Goal: Task Accomplishment & Management: Manage account settings

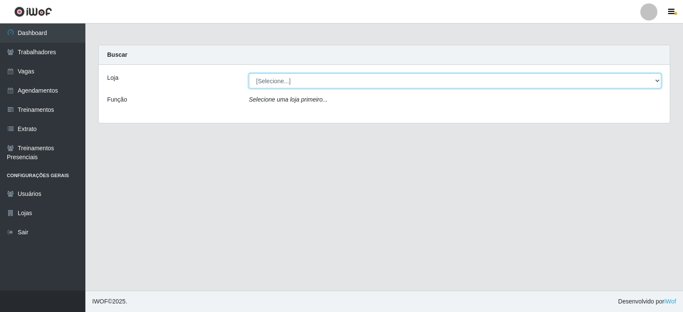
click at [396, 79] on select "[Selecione...] SuperFácil Atacado - Alto de São Manoel SuperFácil Atacado - Ema…" at bounding box center [455, 80] width 412 height 15
select select "540"
click at [249, 73] on select "[Selecione...] SuperFácil Atacado - Alto de São Manoel SuperFácil Atacado - Ema…" at bounding box center [455, 80] width 412 height 15
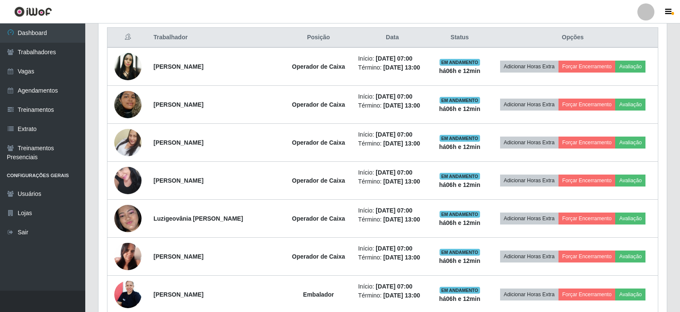
scroll to position [341, 0]
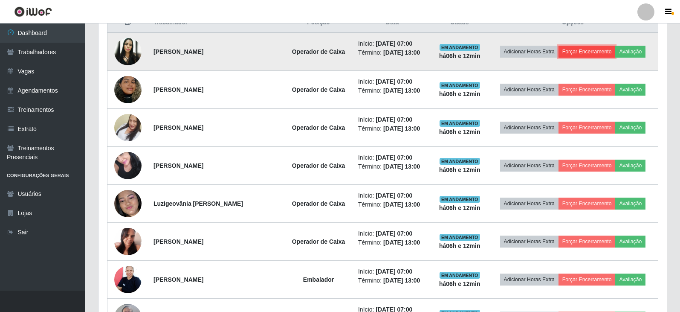
click at [396, 53] on button "Forçar Encerramento" at bounding box center [587, 52] width 57 height 12
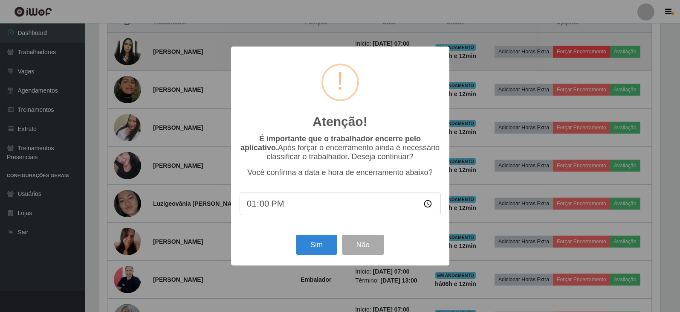
scroll to position [177, 564]
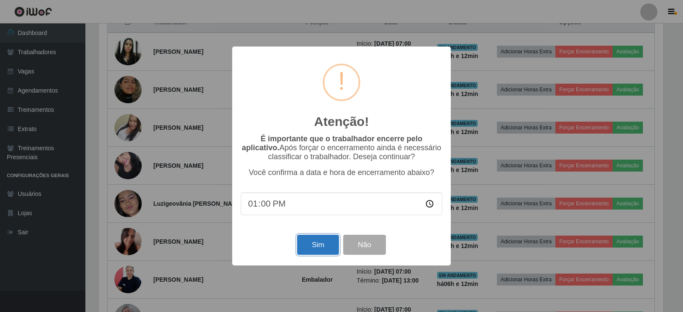
click at [317, 245] on button "Sim" at bounding box center [317, 245] width 41 height 20
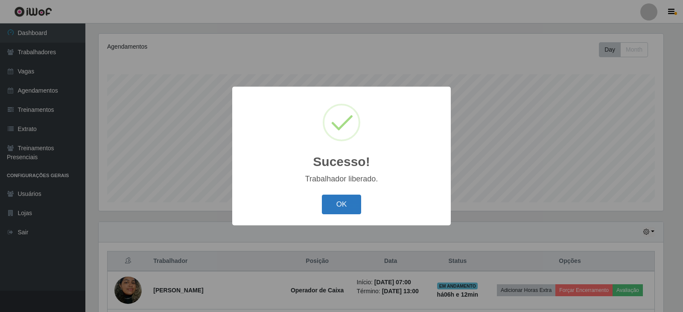
click at [351, 203] on button "OK" at bounding box center [342, 205] width 40 height 20
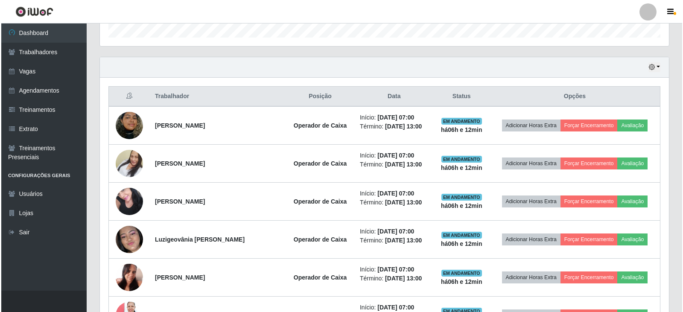
scroll to position [316, 0]
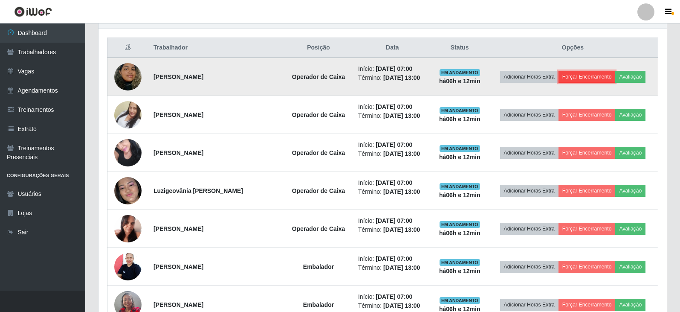
click at [396, 77] on button "Forçar Encerramento" at bounding box center [587, 77] width 57 height 12
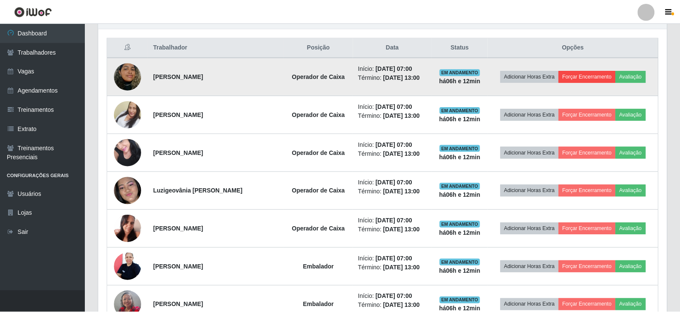
scroll to position [177, 564]
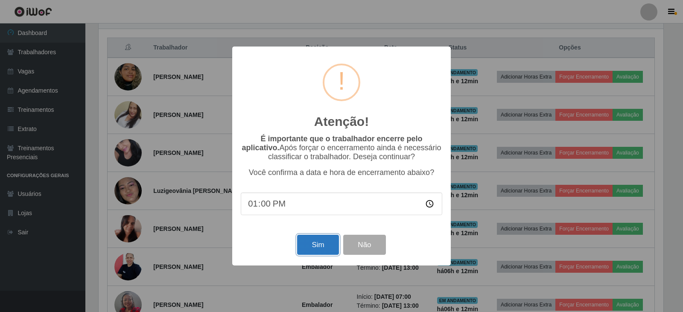
click at [311, 248] on button "Sim" at bounding box center [317, 245] width 41 height 20
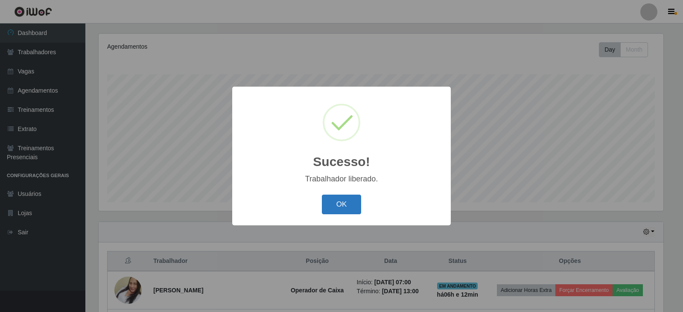
click at [332, 203] on button "OK" at bounding box center [342, 205] width 40 height 20
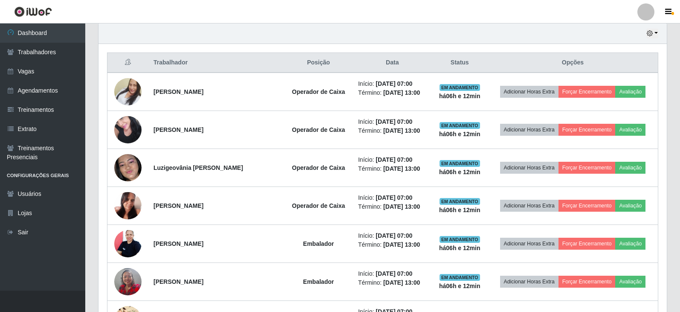
scroll to position [316, 0]
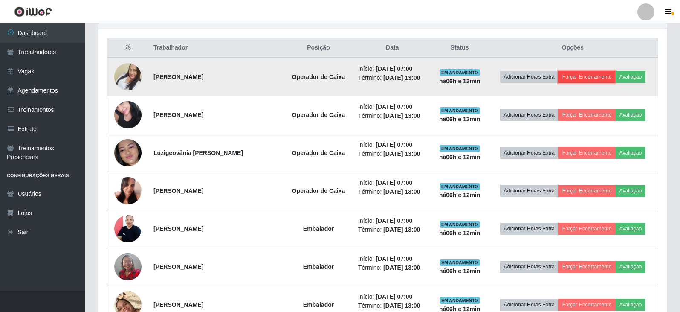
click at [396, 81] on button "Forçar Encerramento" at bounding box center [587, 77] width 57 height 12
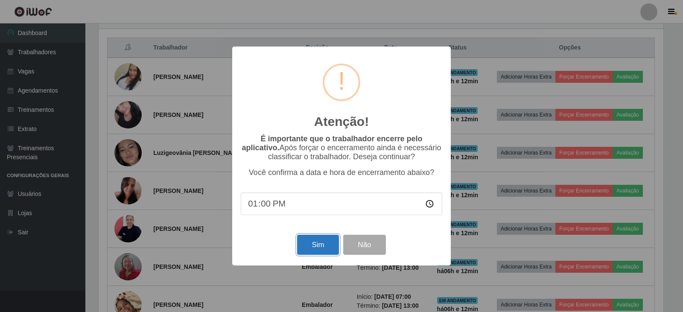
click at [318, 248] on button "Sim" at bounding box center [317, 245] width 41 height 20
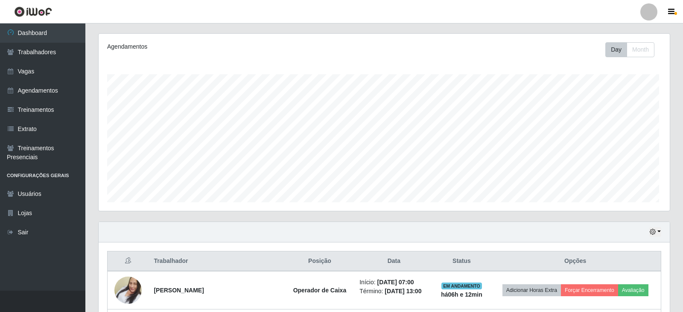
scroll to position [0, 0]
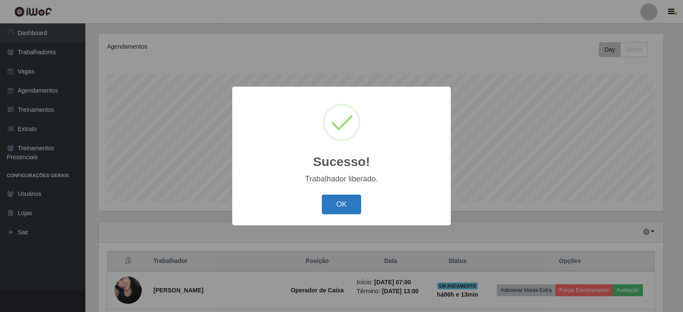
click at [339, 205] on button "OK" at bounding box center [342, 205] width 40 height 20
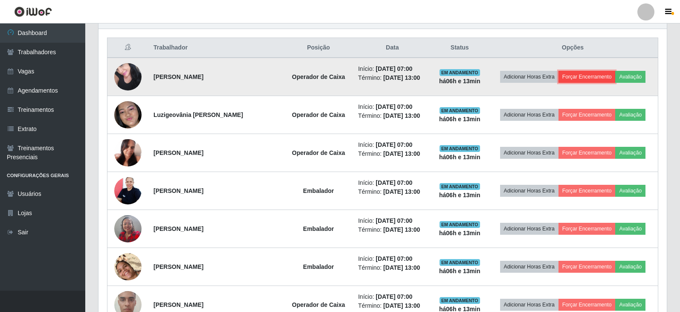
click at [396, 78] on button "Forçar Encerramento" at bounding box center [587, 77] width 57 height 12
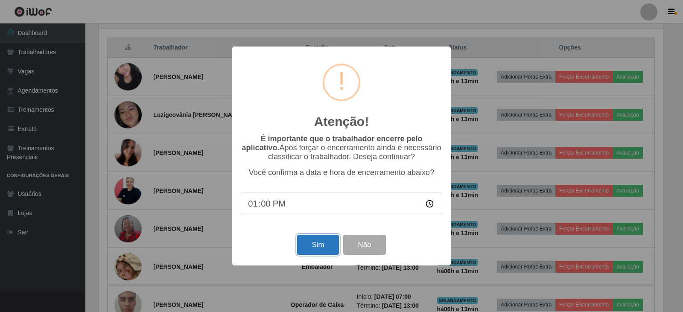
click at [317, 248] on button "Sim" at bounding box center [317, 245] width 41 height 20
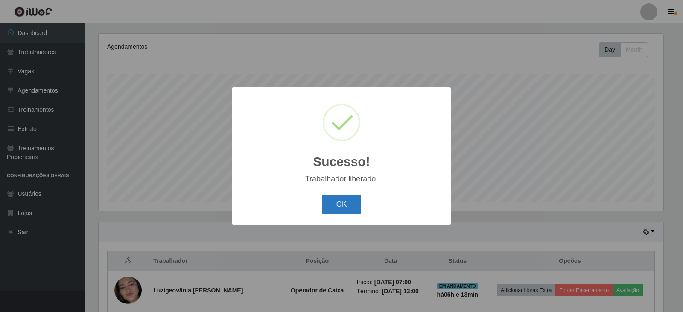
click at [334, 209] on button "OK" at bounding box center [342, 205] width 40 height 20
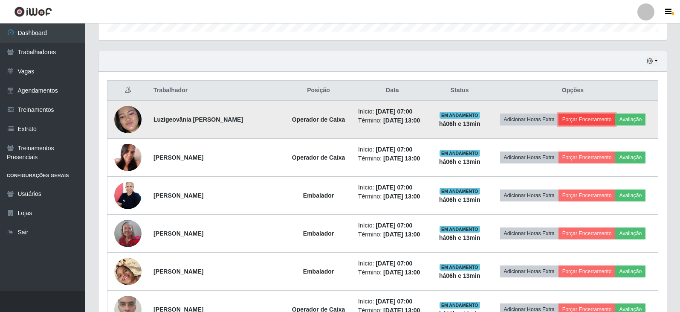
click at [396, 122] on button "Forçar Encerramento" at bounding box center [587, 119] width 57 height 12
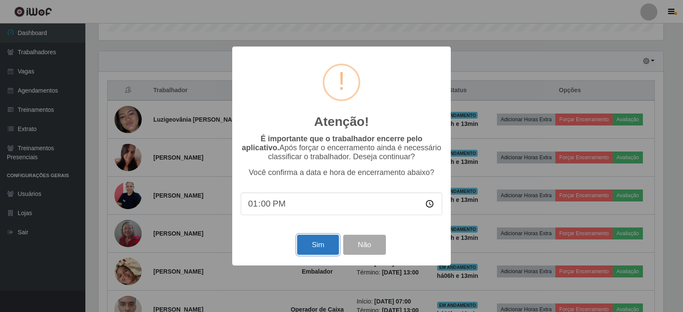
click at [321, 248] on button "Sim" at bounding box center [317, 245] width 41 height 20
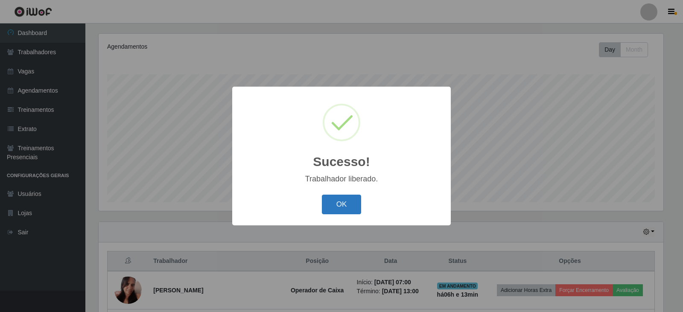
click at [335, 207] on button "OK" at bounding box center [342, 205] width 40 height 20
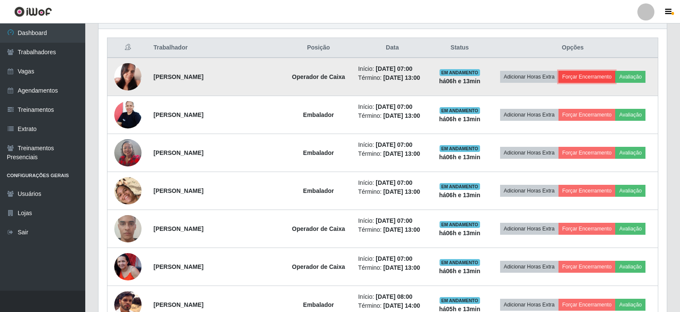
click at [396, 79] on button "Forçar Encerramento" at bounding box center [587, 77] width 57 height 12
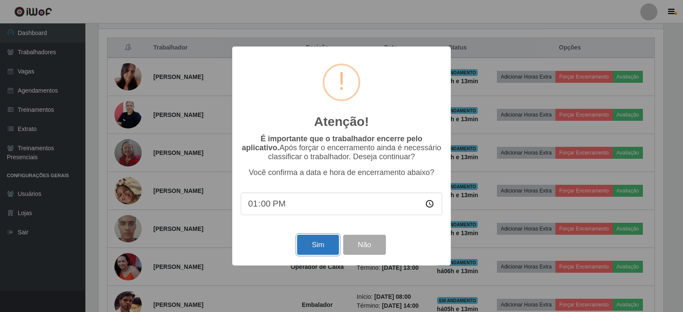
click at [314, 242] on button "Sim" at bounding box center [317, 245] width 41 height 20
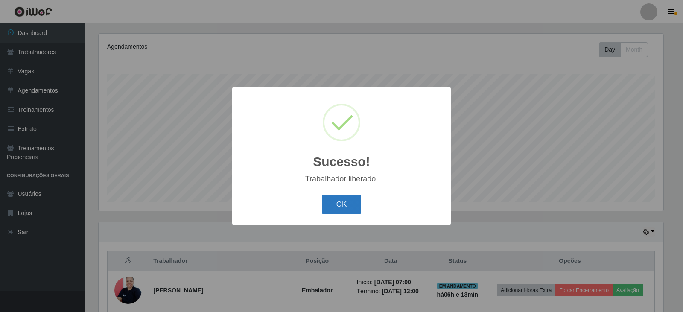
click at [340, 198] on button "OK" at bounding box center [342, 205] width 40 height 20
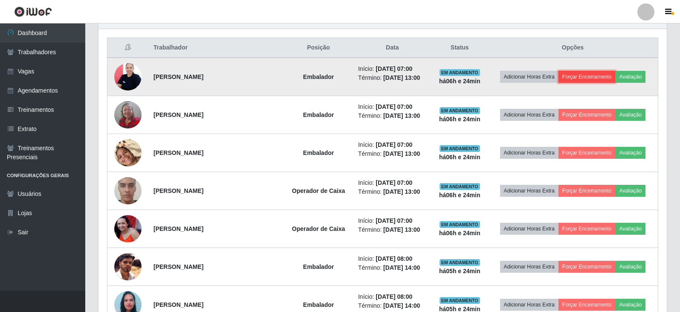
click at [396, 75] on button "Forçar Encerramento" at bounding box center [587, 77] width 57 height 12
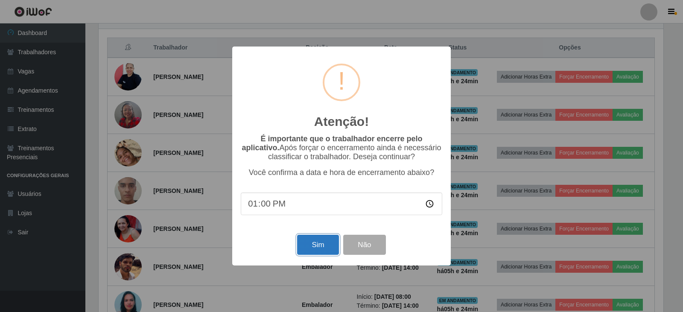
click at [314, 244] on button "Sim" at bounding box center [317, 245] width 41 height 20
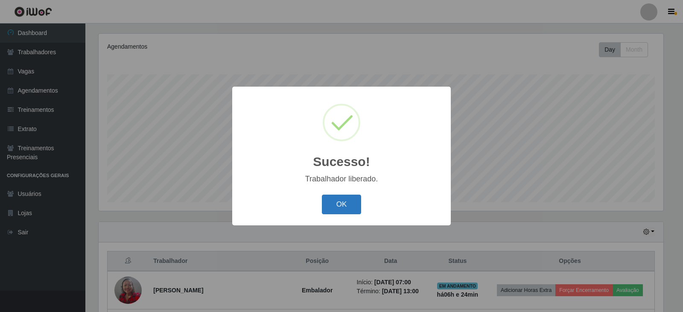
click at [340, 202] on button "OK" at bounding box center [342, 205] width 40 height 20
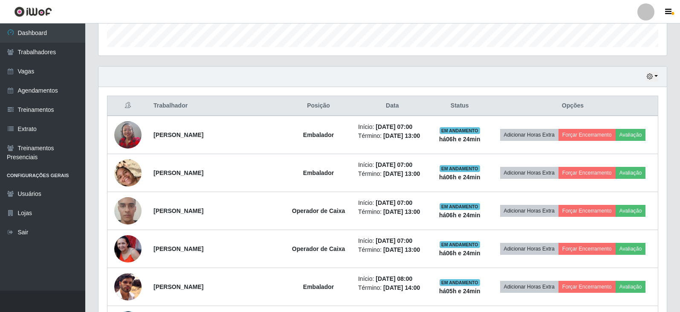
scroll to position [273, 0]
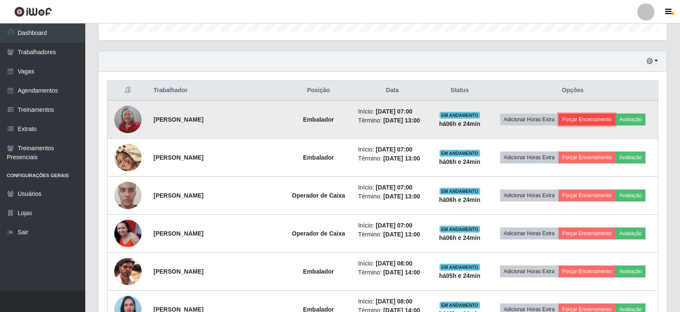
click at [396, 120] on button "Forçar Encerramento" at bounding box center [587, 119] width 57 height 12
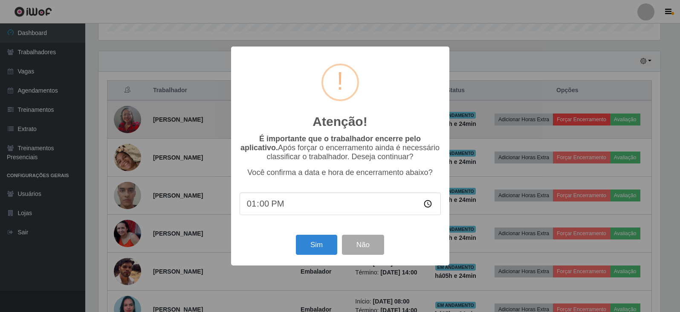
scroll to position [177, 564]
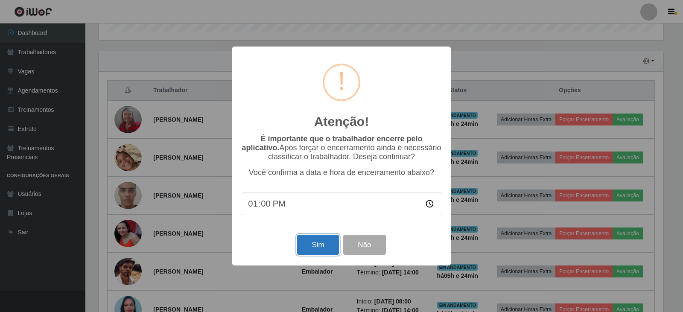
click at [312, 249] on button "Sim" at bounding box center [317, 245] width 41 height 20
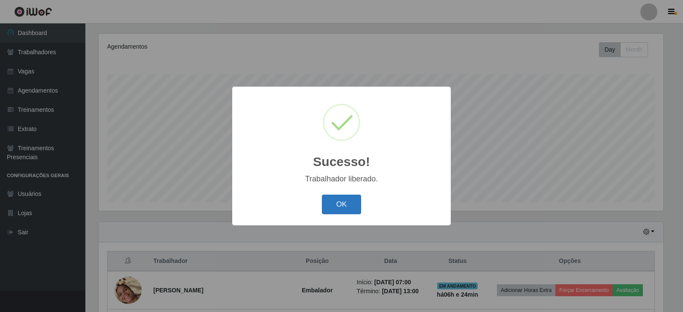
click at [341, 198] on button "OK" at bounding box center [342, 205] width 40 height 20
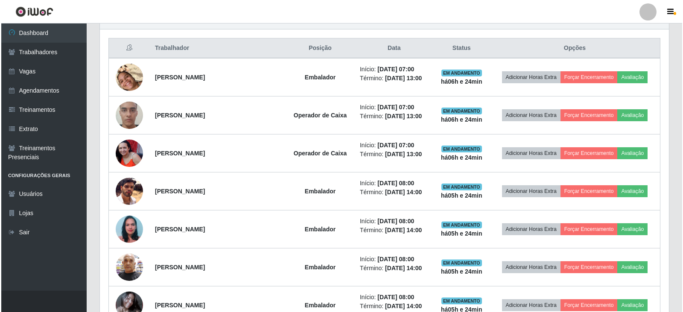
scroll to position [316, 0]
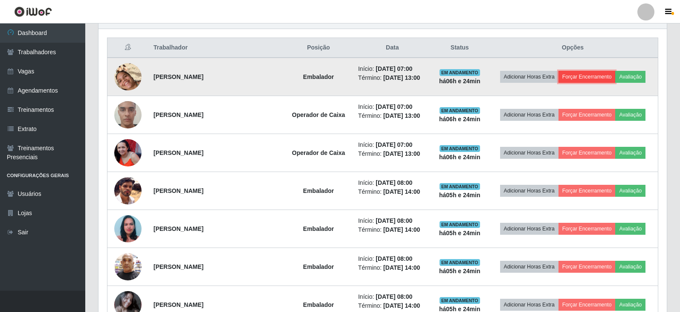
click at [396, 78] on button "Forçar Encerramento" at bounding box center [587, 77] width 57 height 12
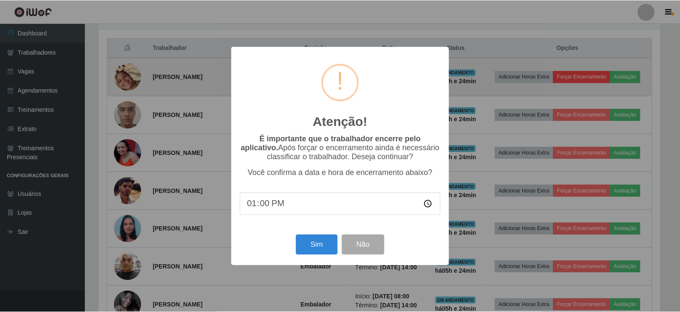
scroll to position [177, 564]
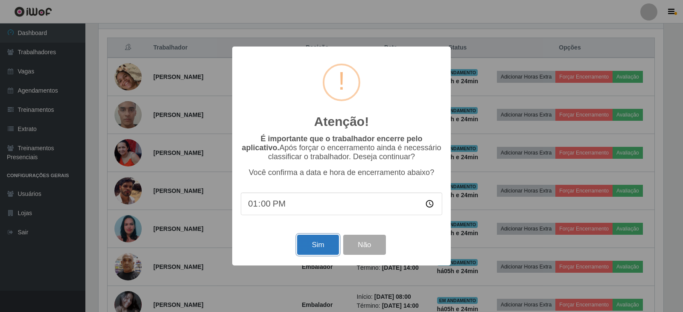
click at [319, 246] on button "Sim" at bounding box center [317, 245] width 41 height 20
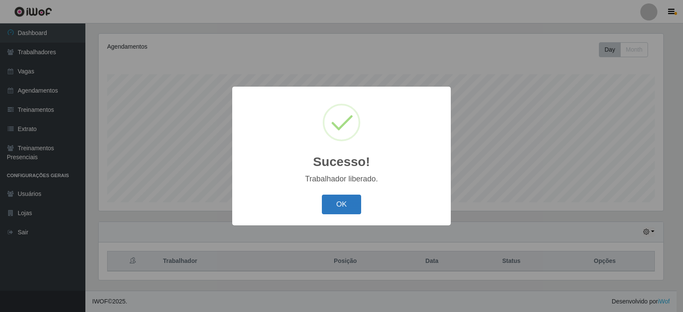
click at [339, 201] on button "OK" at bounding box center [342, 205] width 40 height 20
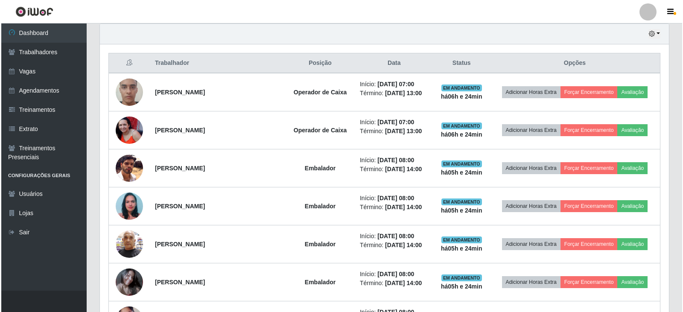
scroll to position [316, 0]
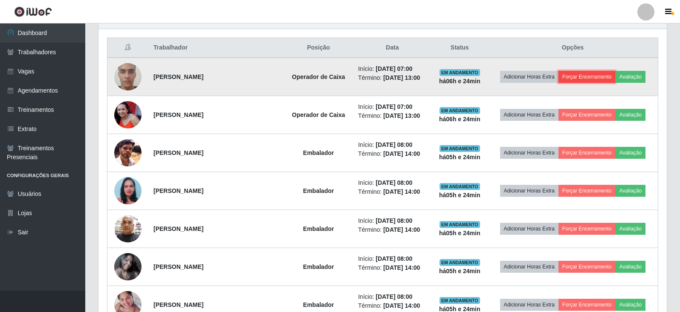
click at [396, 78] on button "Forçar Encerramento" at bounding box center [587, 77] width 57 height 12
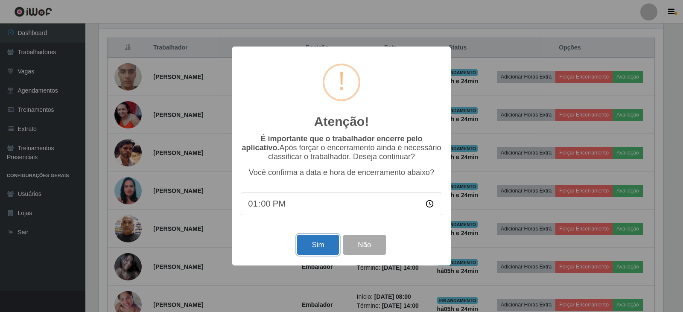
click at [319, 246] on button "Sim" at bounding box center [317, 245] width 41 height 20
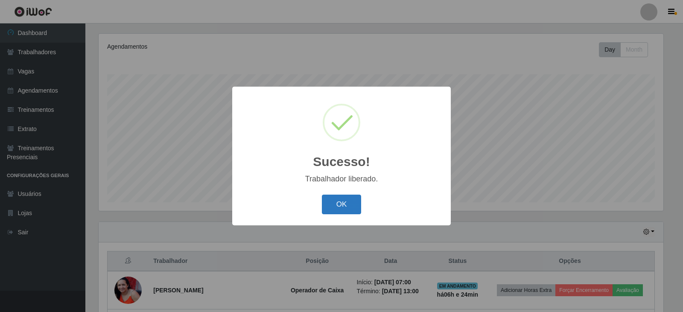
click at [340, 207] on button "OK" at bounding box center [342, 205] width 40 height 20
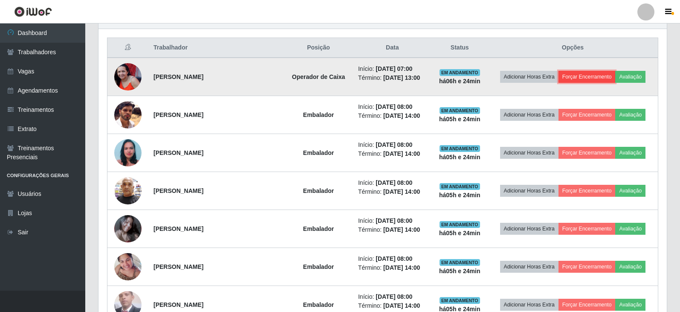
click at [396, 79] on button "Forçar Encerramento" at bounding box center [587, 77] width 57 height 12
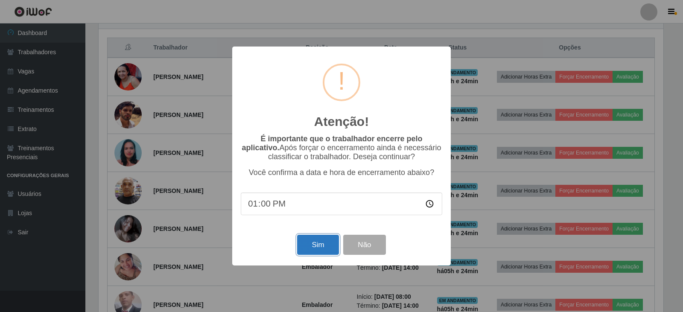
click at [314, 250] on button "Sim" at bounding box center [317, 245] width 41 height 20
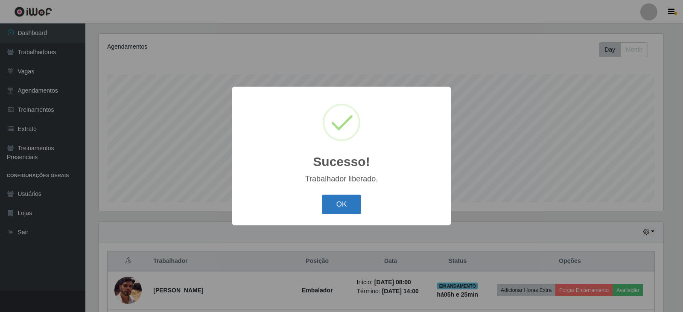
click at [335, 201] on button "OK" at bounding box center [342, 205] width 40 height 20
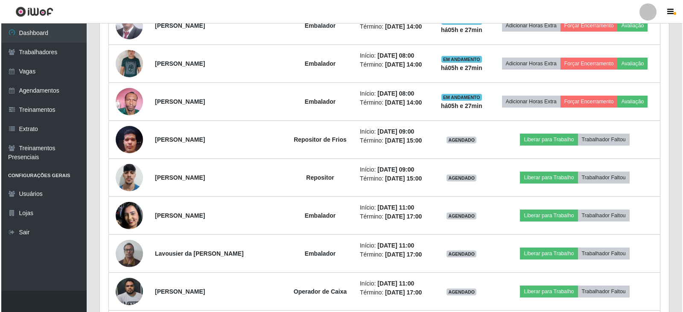
scroll to position [572, 0]
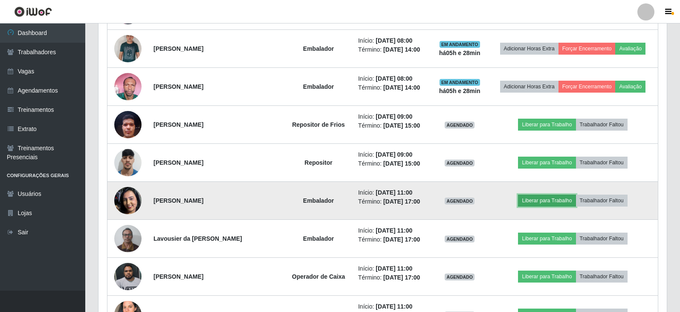
click at [396, 200] on button "Liberar para Trabalho" at bounding box center [547, 201] width 58 height 12
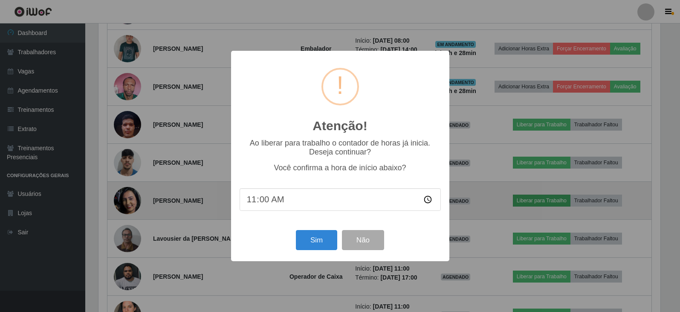
scroll to position [177, 564]
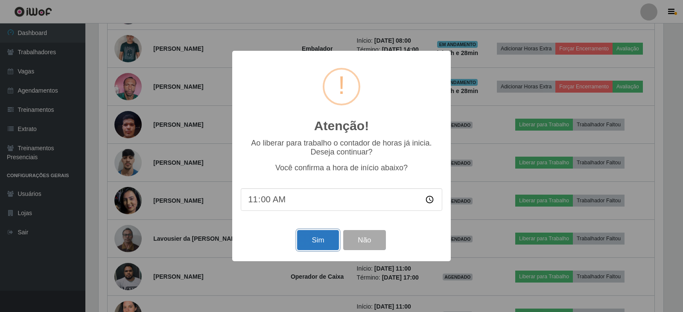
click at [320, 241] on button "Sim" at bounding box center [317, 240] width 41 height 20
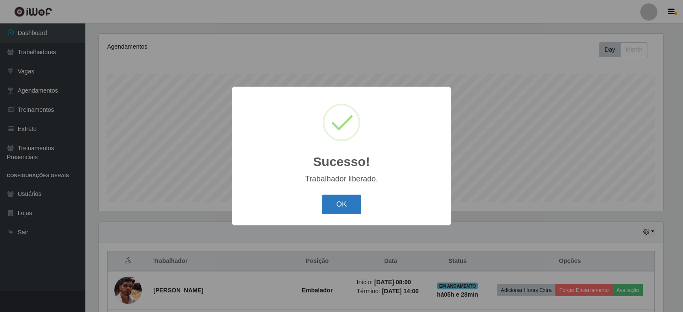
click at [350, 203] on button "OK" at bounding box center [342, 205] width 40 height 20
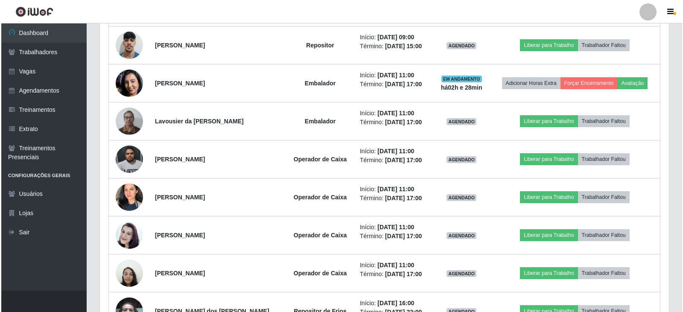
scroll to position [700, 0]
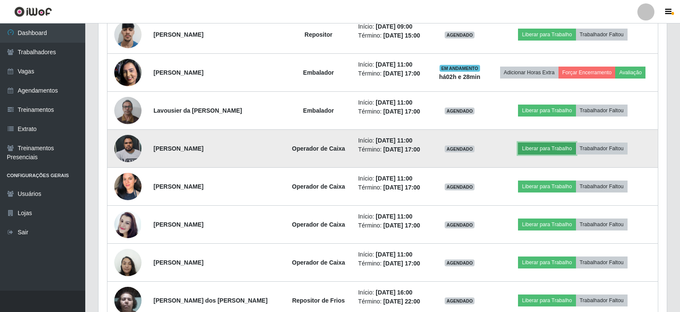
click at [396, 149] on button "Liberar para Trabalho" at bounding box center [547, 148] width 58 height 12
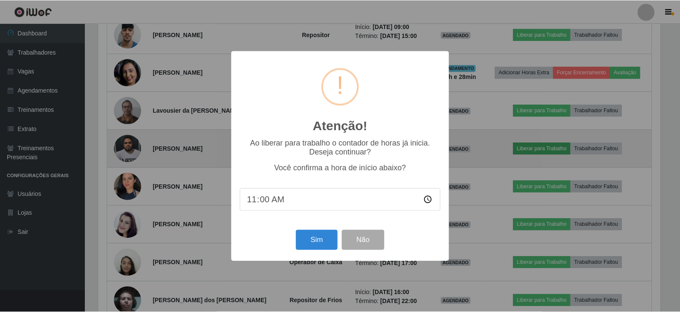
scroll to position [177, 564]
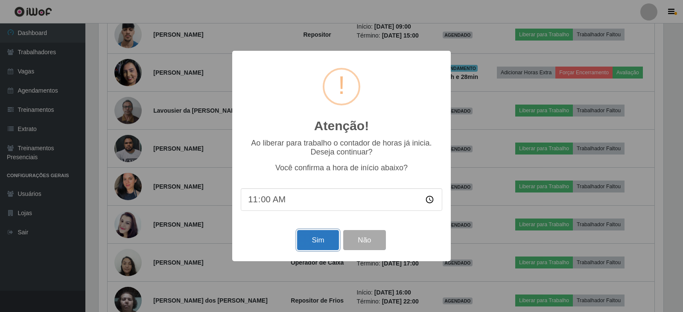
click at [322, 240] on button "Sim" at bounding box center [317, 240] width 41 height 20
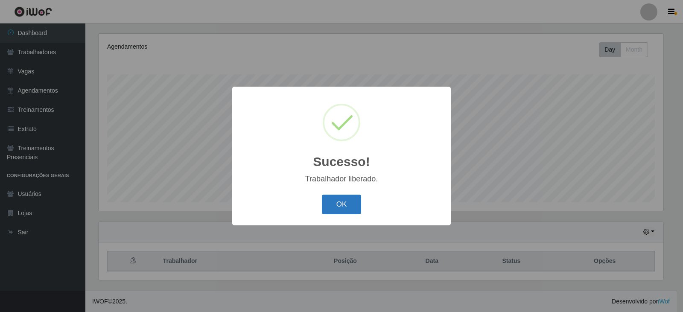
click at [341, 206] on button "OK" at bounding box center [342, 205] width 40 height 20
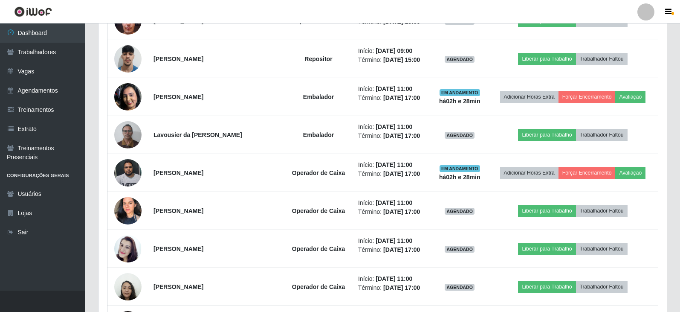
scroll to position [700, 0]
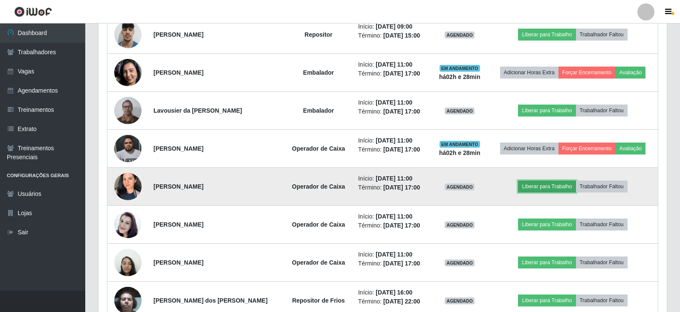
click at [396, 188] on button "Liberar para Trabalho" at bounding box center [547, 186] width 58 height 12
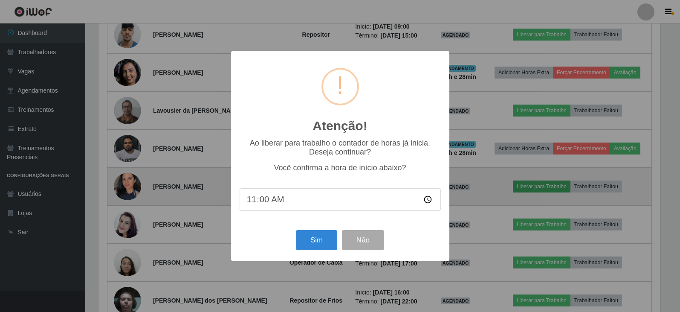
scroll to position [177, 564]
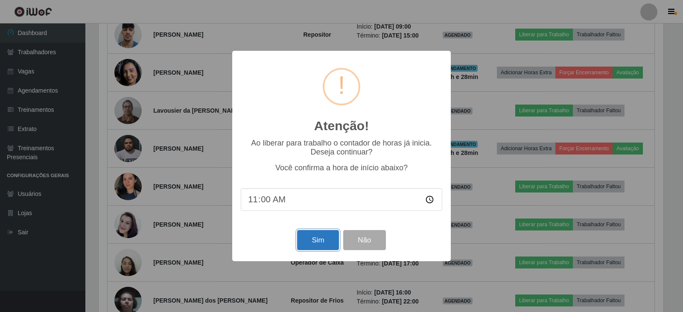
click at [319, 241] on button "Sim" at bounding box center [317, 240] width 41 height 20
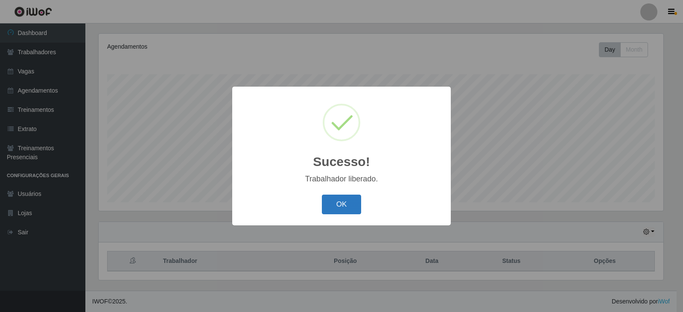
click at [347, 202] on button "OK" at bounding box center [342, 205] width 40 height 20
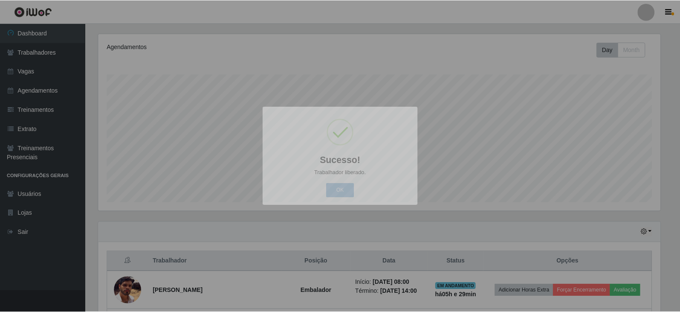
scroll to position [177, 569]
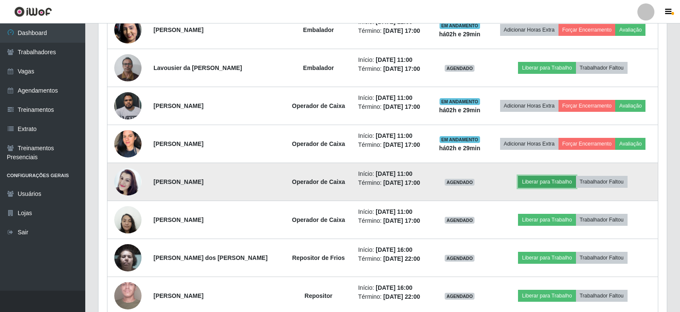
click at [396, 184] on button "Liberar para Trabalho" at bounding box center [547, 182] width 58 height 12
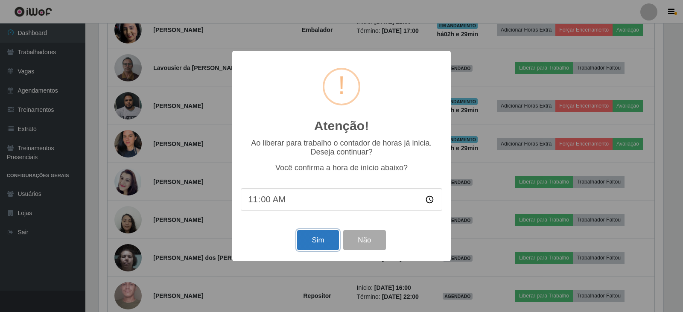
click at [320, 241] on button "Sim" at bounding box center [317, 240] width 41 height 20
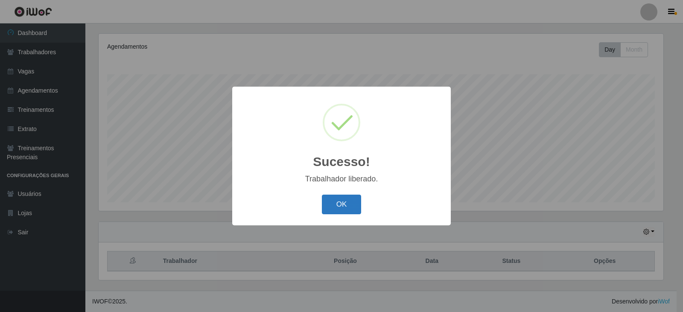
click at [334, 204] on button "OK" at bounding box center [342, 205] width 40 height 20
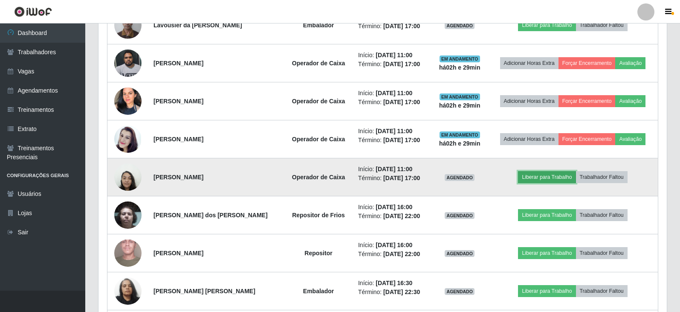
click at [396, 179] on button "Liberar para Trabalho" at bounding box center [547, 177] width 58 height 12
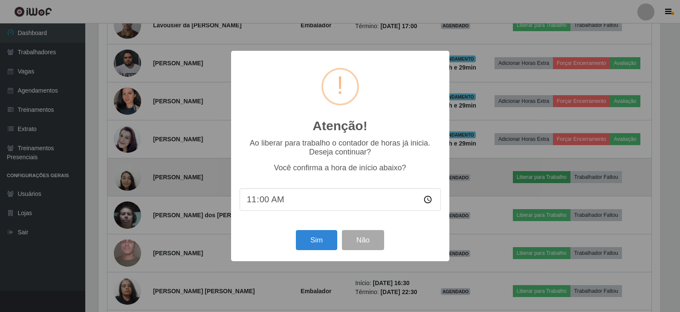
scroll to position [177, 564]
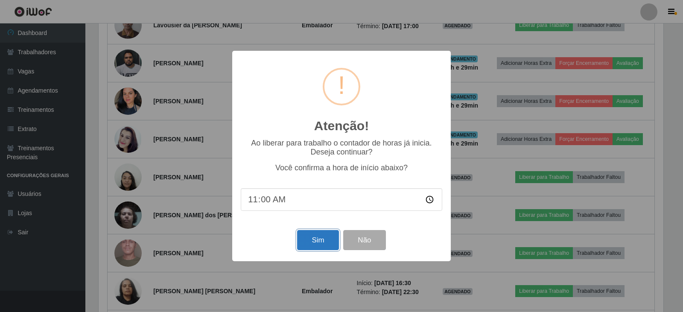
click at [311, 240] on button "Sim" at bounding box center [317, 240] width 41 height 20
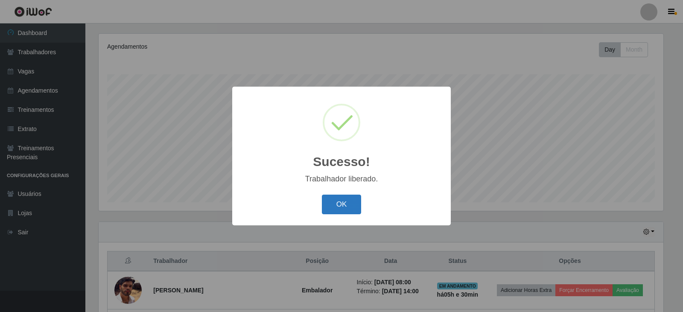
click at [348, 200] on button "OK" at bounding box center [342, 205] width 40 height 20
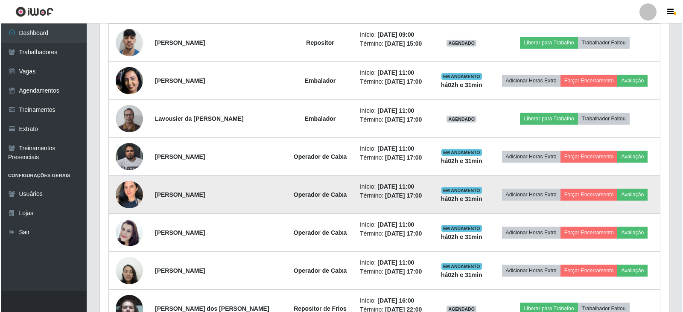
scroll to position [607, 0]
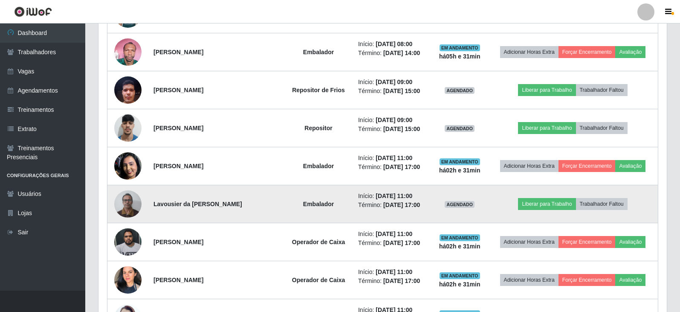
click at [130, 205] on img at bounding box center [127, 204] width 27 height 36
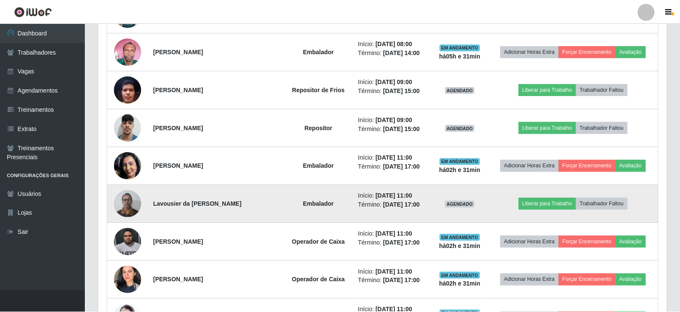
scroll to position [177, 564]
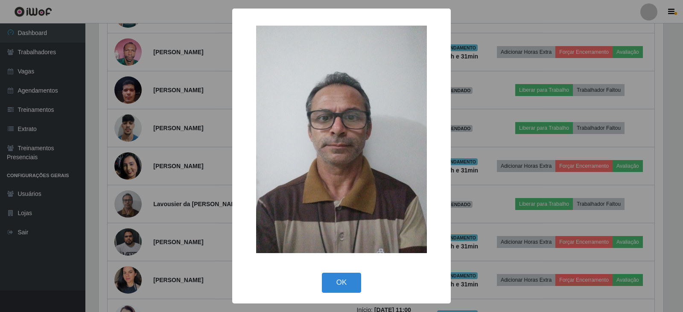
click at [157, 210] on div "× OK Cancel" at bounding box center [341, 156] width 683 height 312
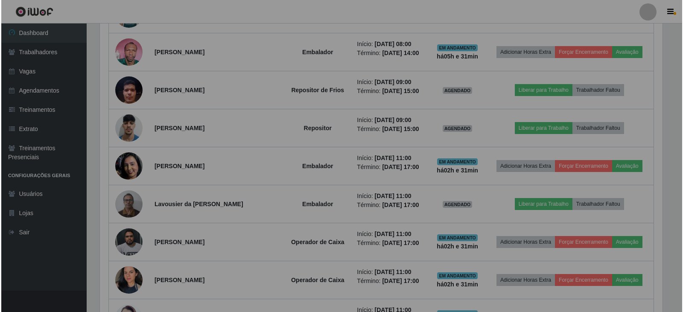
scroll to position [177, 569]
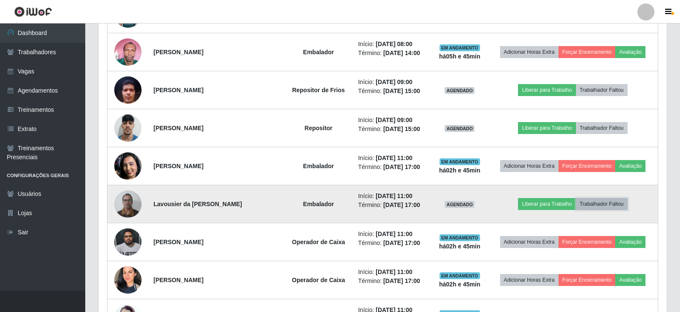
click at [396, 205] on button "Trabalhador Faltou" at bounding box center [602, 204] width 52 height 12
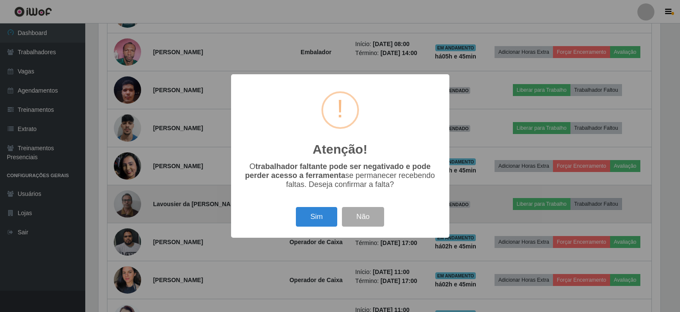
scroll to position [177, 564]
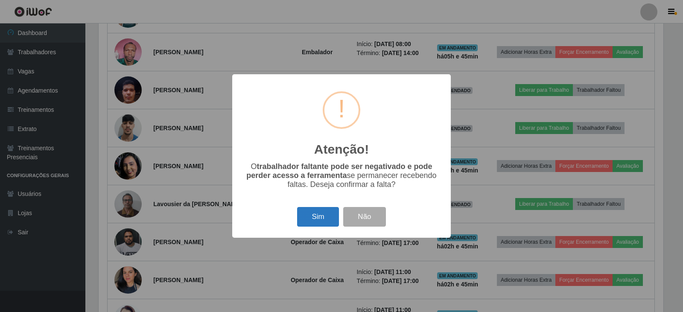
click at [314, 222] on button "Sim" at bounding box center [317, 217] width 41 height 20
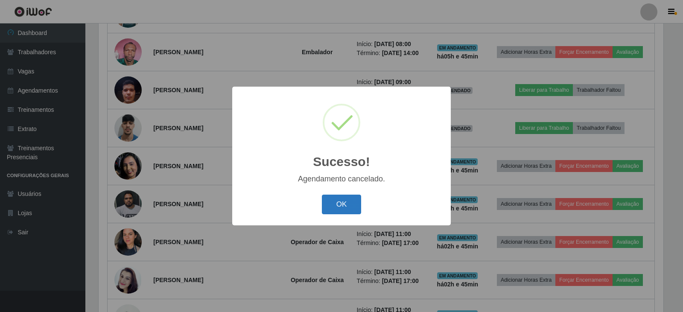
click at [334, 195] on button "OK" at bounding box center [342, 205] width 40 height 20
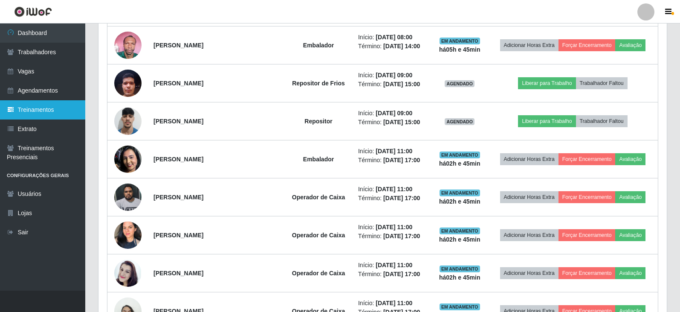
scroll to position [607, 0]
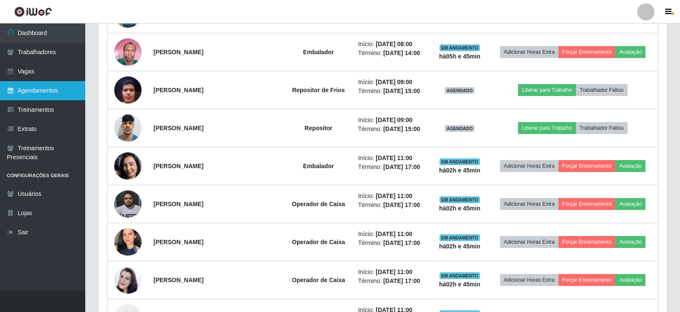
click at [55, 92] on link "Agendamentos" at bounding box center [42, 90] width 85 height 19
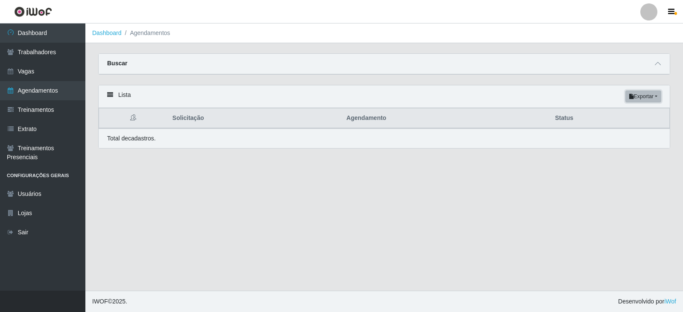
click at [396, 99] on button "Exportar" at bounding box center [643, 96] width 36 height 12
click at [396, 93] on div "Lista Exportar PDF Excel" at bounding box center [384, 96] width 571 height 23
click at [396, 64] on span at bounding box center [657, 64] width 10 height 10
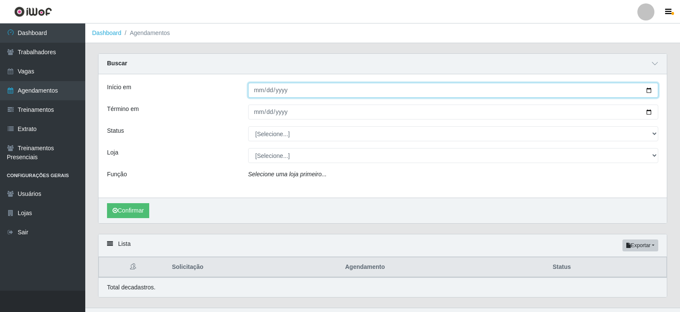
click at [299, 92] on input "Início em" at bounding box center [453, 90] width 410 height 15
click at [396, 90] on input "Início em" at bounding box center [453, 90] width 410 height 15
type input "[DATE]"
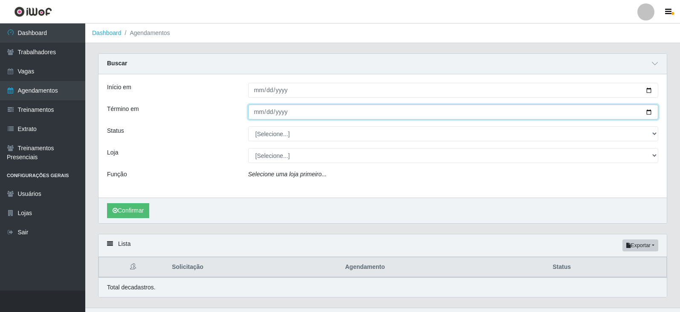
click at [396, 111] on input "Término em" at bounding box center [453, 112] width 410 height 15
type input "[DATE]"
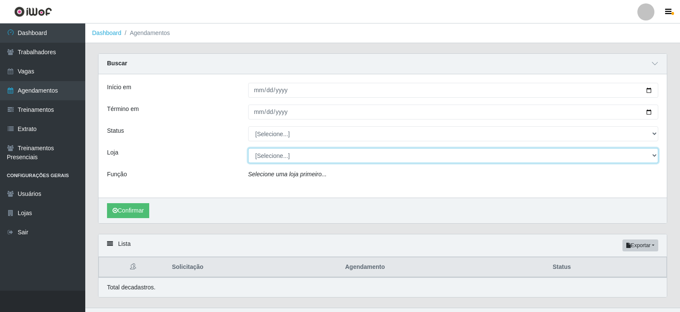
click at [396, 157] on select "[Selecione...] SuperFácil Atacado - Alto de São Manoel SuperFácil Atacado - Ema…" at bounding box center [453, 155] width 410 height 15
select select "540"
click at [248, 148] on select "[Selecione...] SuperFácil Atacado - Alto de São Manoel SuperFácil Atacado - Ema…" at bounding box center [453, 155] width 410 height 15
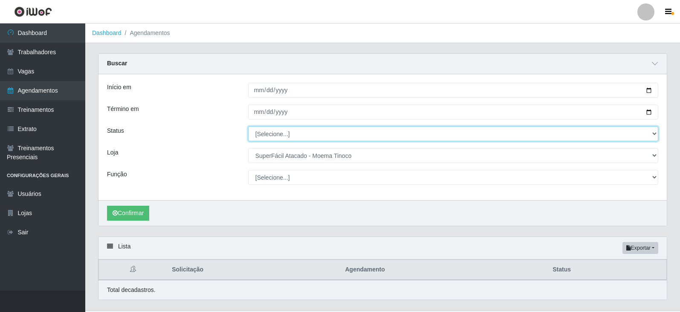
click at [396, 134] on select "[Selecione...] AGENDADO AGUARDANDO LIBERAR EM ANDAMENTO EM REVISÃO FINALIZADO C…" at bounding box center [453, 133] width 410 height 15
select select "AGENDADO"
click at [248, 127] on select "[Selecione...] AGENDADO AGUARDANDO LIBERAR EM ANDAMENTO EM REVISÃO FINALIZADO C…" at bounding box center [453, 133] width 410 height 15
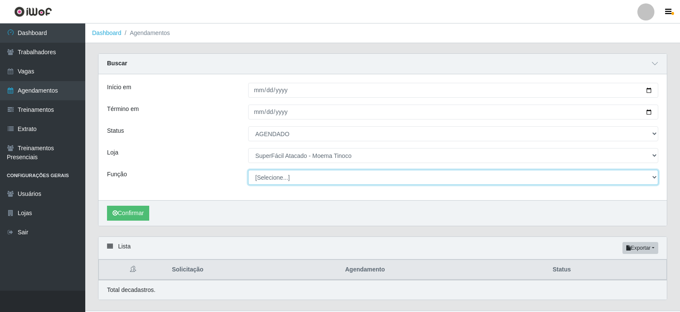
click at [396, 179] on select "[Selecione...] Embalador Embalador + Embalador ++ Operador de Caixa Operador de…" at bounding box center [453, 177] width 410 height 15
select select "1"
click at [248, 170] on select "[Selecione...] Embalador Embalador + Embalador ++ Operador de Caixa Operador de…" at bounding box center [453, 177] width 410 height 15
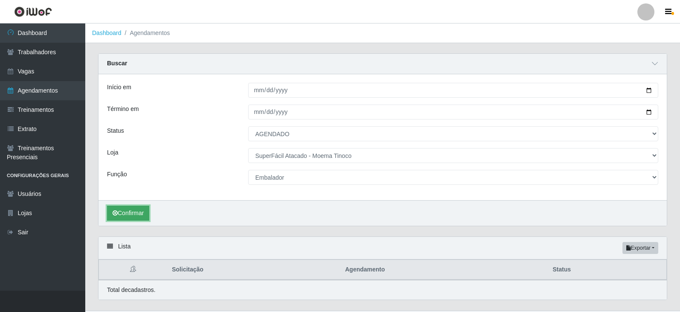
click at [128, 212] on button "Confirmar" at bounding box center [128, 213] width 42 height 15
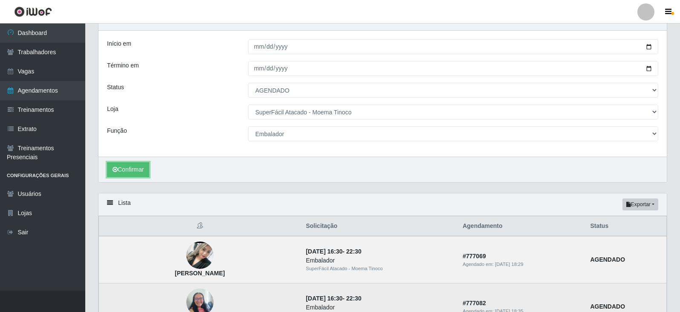
scroll to position [1, 0]
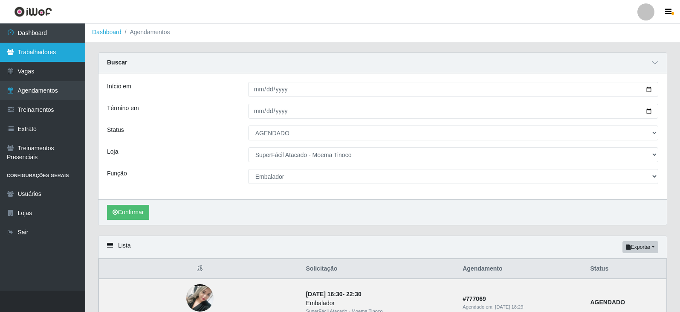
click at [58, 55] on link "Trabalhadores" at bounding box center [42, 52] width 85 height 19
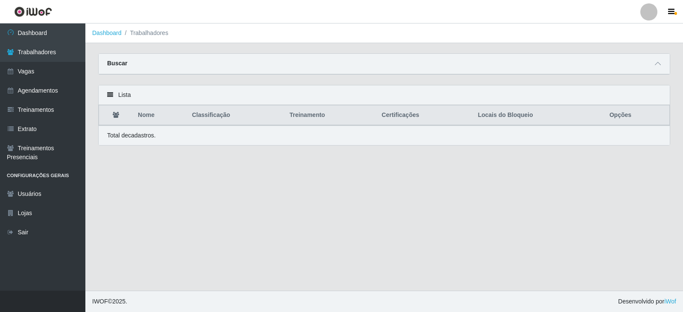
click at [396, 61] on div "Buscar" at bounding box center [384, 64] width 571 height 20
click at [396, 65] on icon at bounding box center [657, 64] width 6 height 6
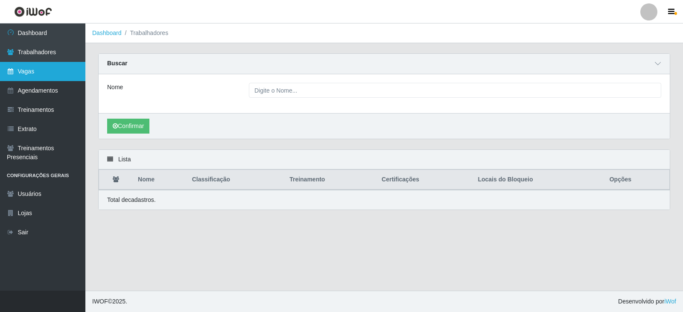
click at [39, 72] on link "Vagas" at bounding box center [42, 71] width 85 height 19
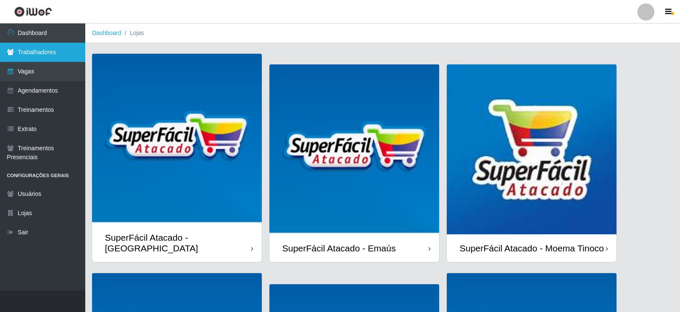
click at [43, 50] on link "Trabalhadores" at bounding box center [42, 52] width 85 height 19
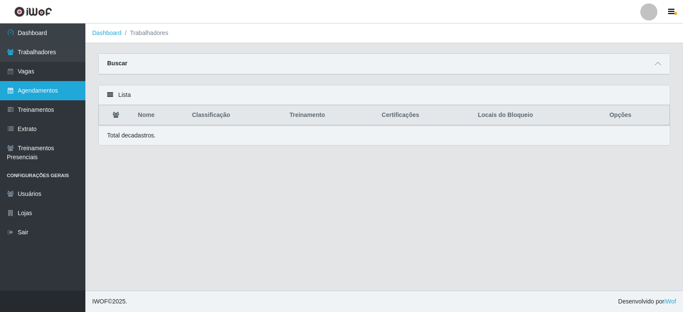
click at [46, 93] on link "Agendamentos" at bounding box center [42, 90] width 85 height 19
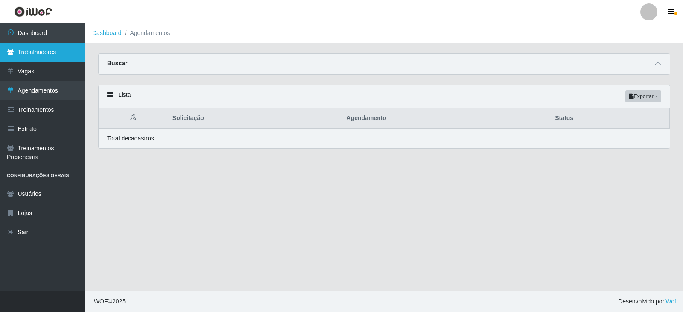
click at [22, 52] on link "Trabalhadores" at bounding box center [42, 52] width 85 height 19
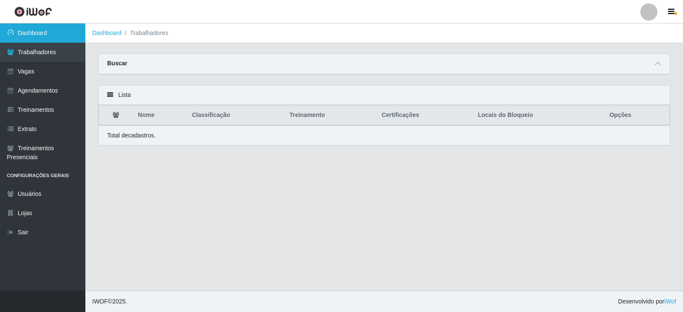
click at [21, 34] on link "Dashboard" at bounding box center [42, 32] width 85 height 19
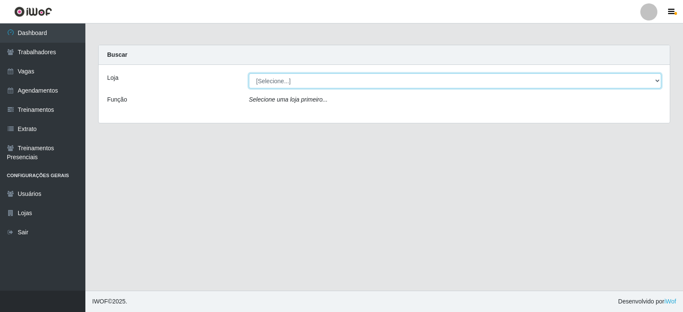
click at [396, 79] on select "[Selecione...] SuperFácil Atacado - Alto de São Manoel SuperFácil Atacado - Ema…" at bounding box center [455, 80] width 412 height 15
select select "540"
click at [249, 73] on select "[Selecione...] SuperFácil Atacado - Alto de São Manoel SuperFácil Atacado - Ema…" at bounding box center [455, 80] width 412 height 15
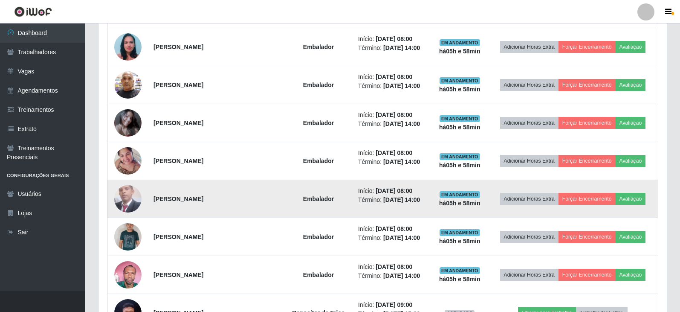
scroll to position [427, 0]
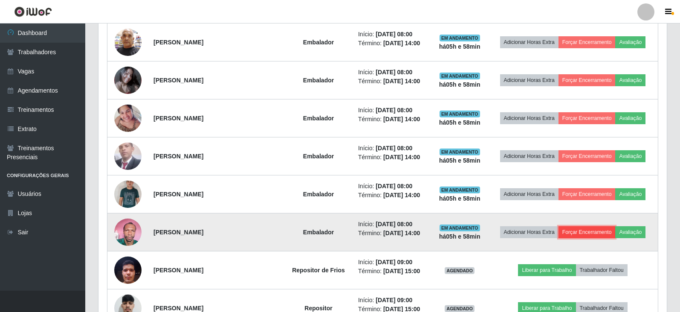
click at [396, 232] on button "Forçar Encerramento" at bounding box center [587, 232] width 57 height 12
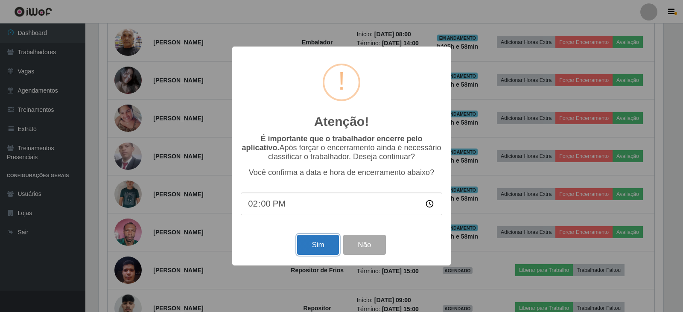
click at [317, 248] on button "Sim" at bounding box center [317, 245] width 41 height 20
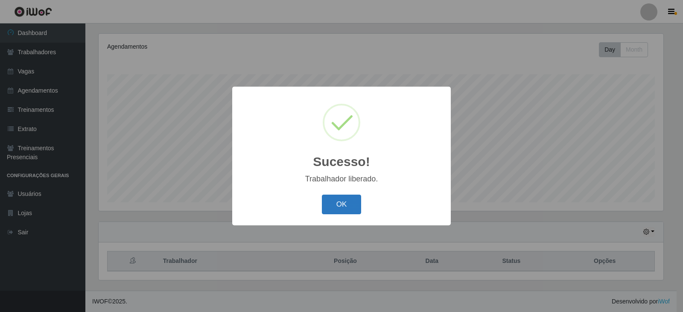
click at [343, 200] on button "OK" at bounding box center [342, 205] width 40 height 20
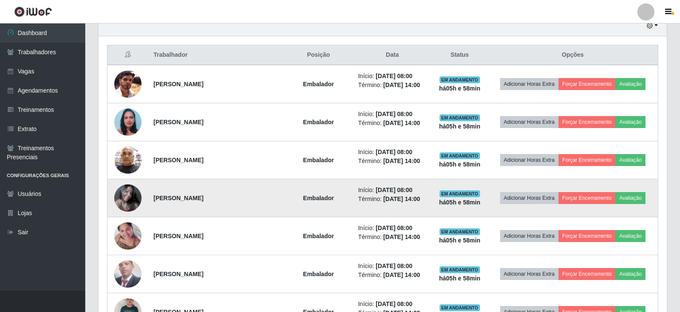
scroll to position [316, 0]
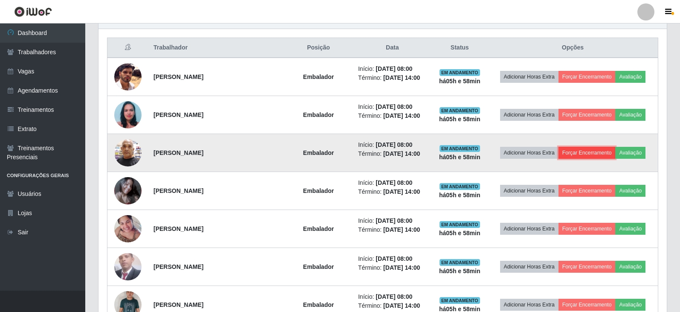
click at [396, 152] on button "Forçar Encerramento" at bounding box center [587, 153] width 57 height 12
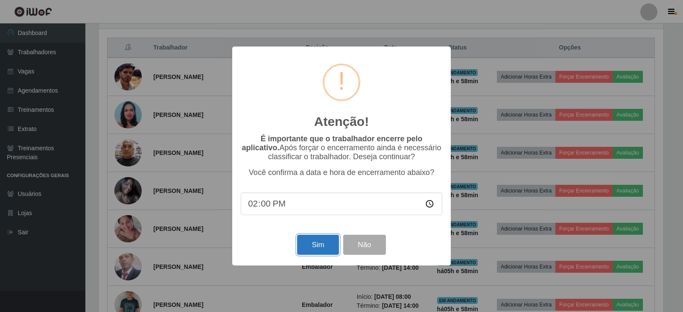
click at [309, 243] on button "Sim" at bounding box center [317, 245] width 41 height 20
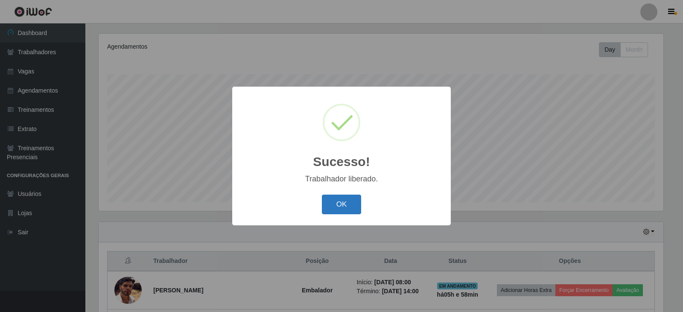
click at [335, 209] on button "OK" at bounding box center [342, 205] width 40 height 20
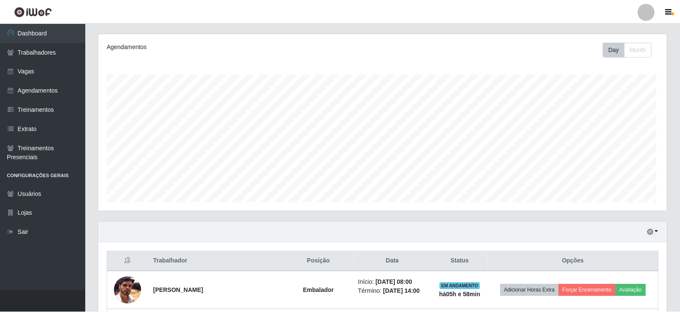
scroll to position [177, 569]
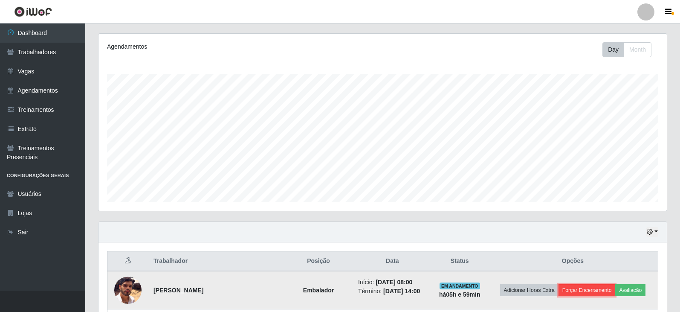
click at [396, 288] on button "Forçar Encerramento" at bounding box center [587, 290] width 57 height 12
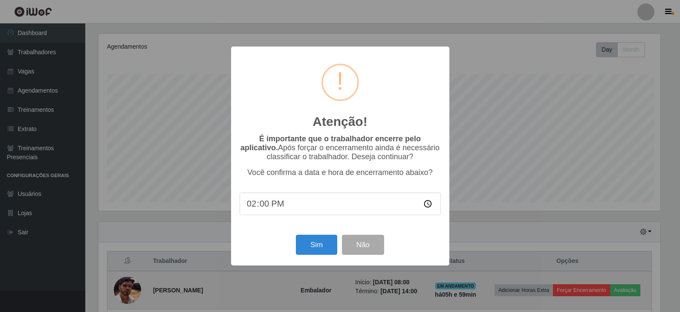
scroll to position [177, 564]
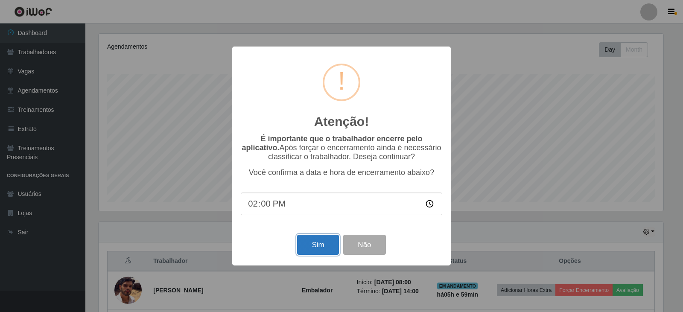
click at [330, 243] on button "Sim" at bounding box center [317, 245] width 41 height 20
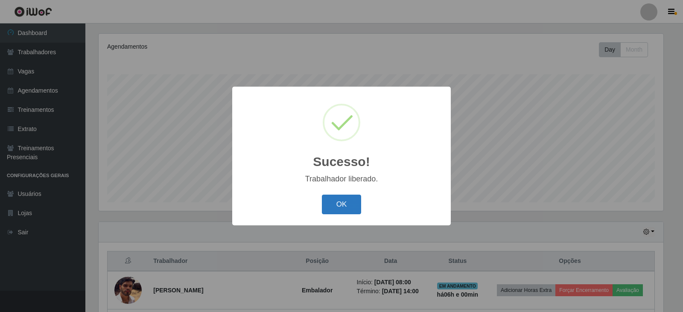
click at [354, 207] on button "OK" at bounding box center [342, 205] width 40 height 20
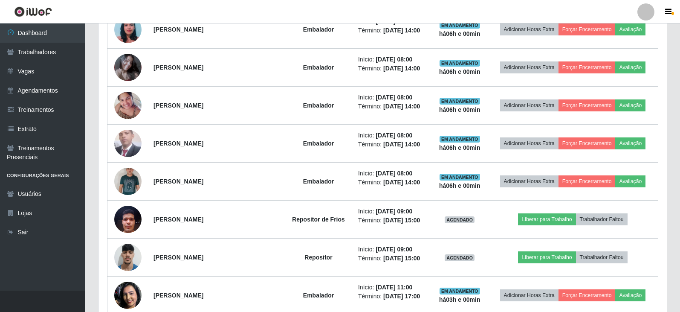
scroll to position [391, 0]
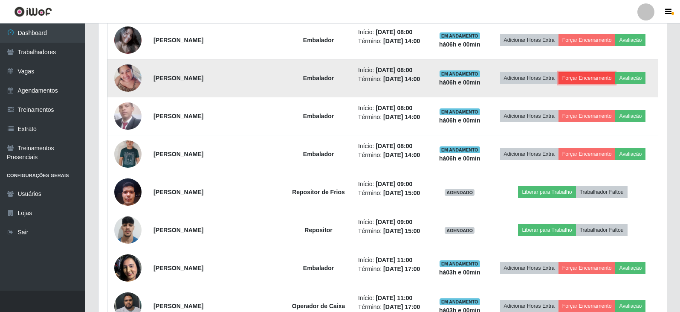
click at [396, 77] on button "Forçar Encerramento" at bounding box center [587, 78] width 57 height 12
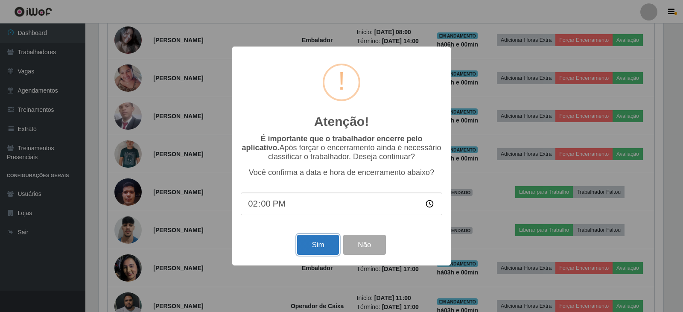
click at [310, 244] on button "Sim" at bounding box center [317, 245] width 41 height 20
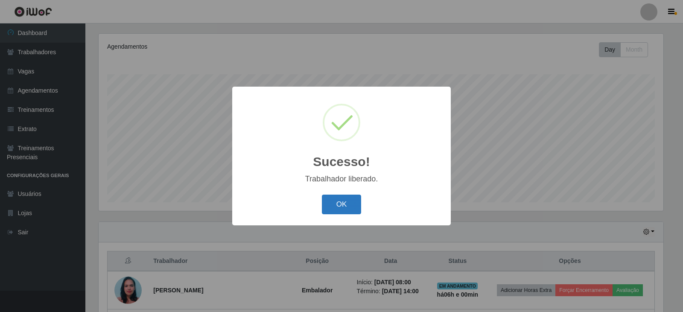
click at [338, 203] on button "OK" at bounding box center [342, 205] width 40 height 20
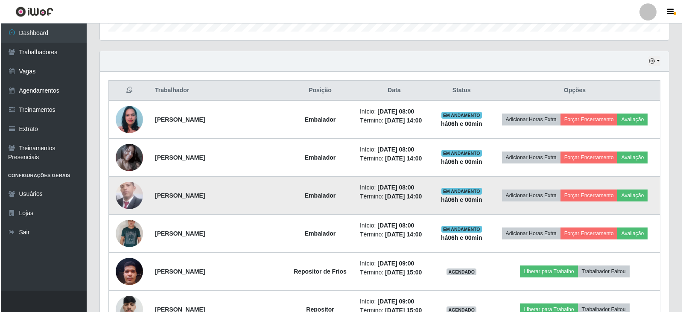
scroll to position [316, 0]
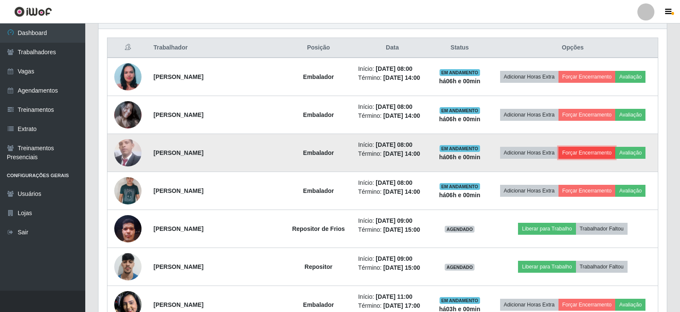
click at [396, 151] on button "Forçar Encerramento" at bounding box center [587, 153] width 57 height 12
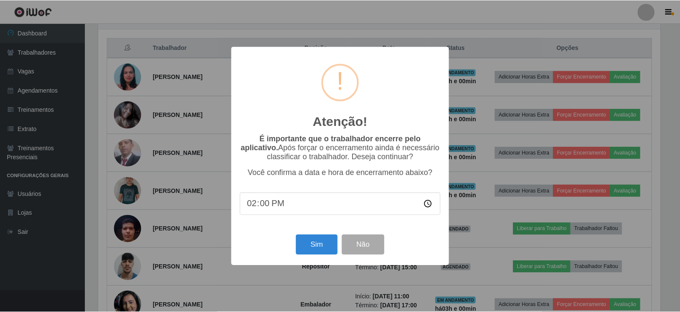
scroll to position [177, 564]
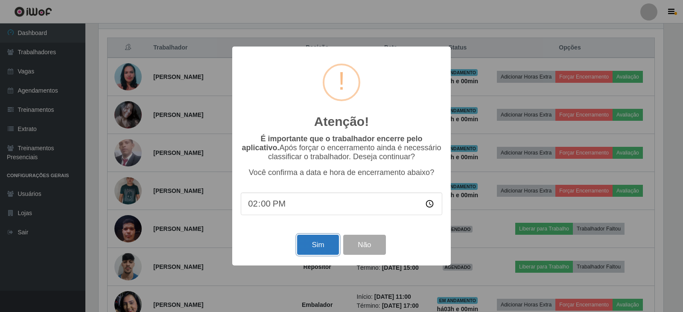
click at [315, 245] on button "Sim" at bounding box center [317, 245] width 41 height 20
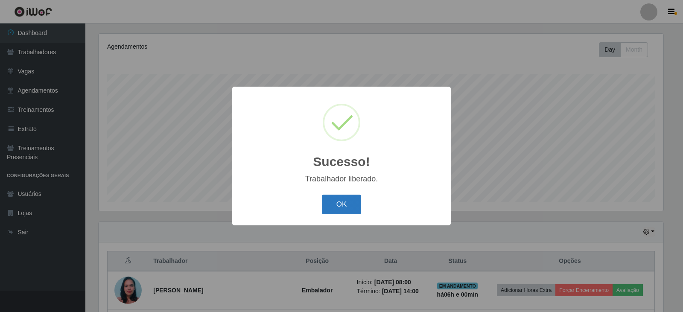
click at [340, 198] on button "OK" at bounding box center [342, 205] width 40 height 20
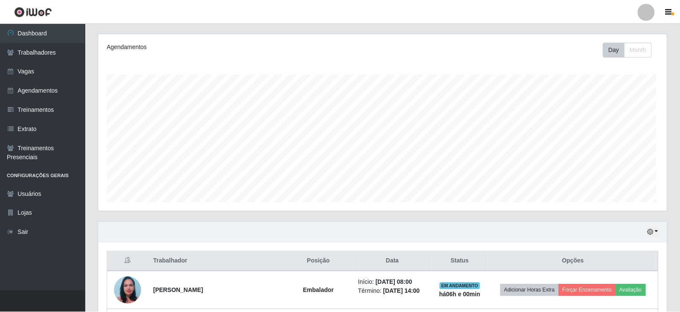
scroll to position [177, 569]
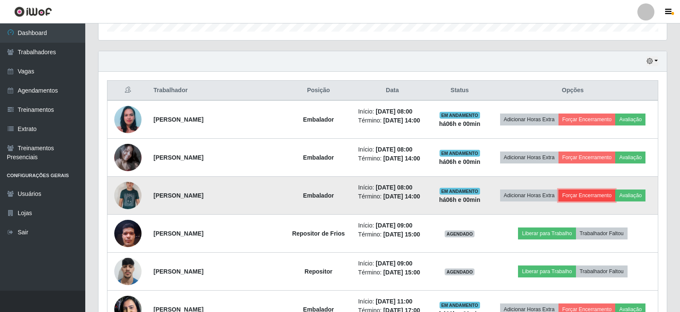
click at [396, 193] on button "Forçar Encerramento" at bounding box center [587, 195] width 57 height 12
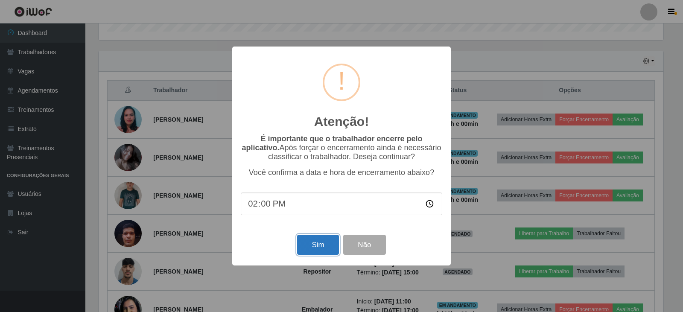
click at [327, 248] on button "Sim" at bounding box center [317, 245] width 41 height 20
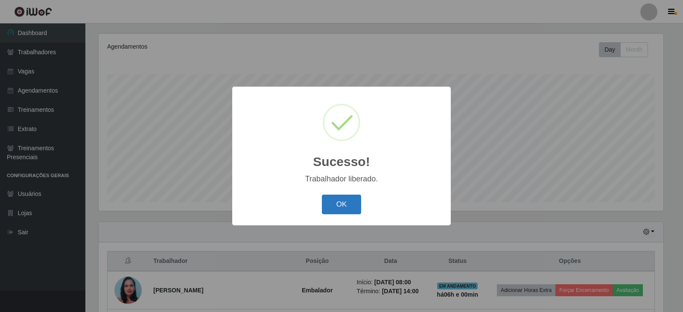
click at [330, 206] on button "OK" at bounding box center [342, 205] width 40 height 20
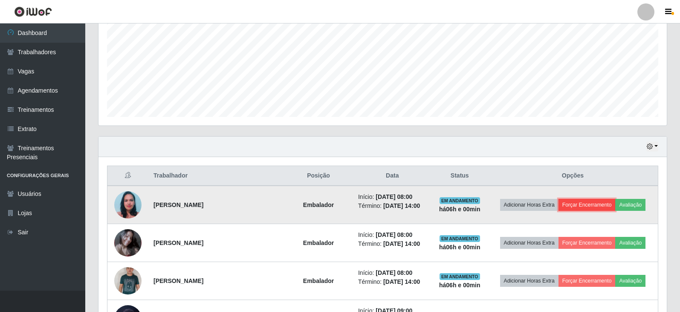
click at [396, 206] on button "Forçar Encerramento" at bounding box center [587, 205] width 57 height 12
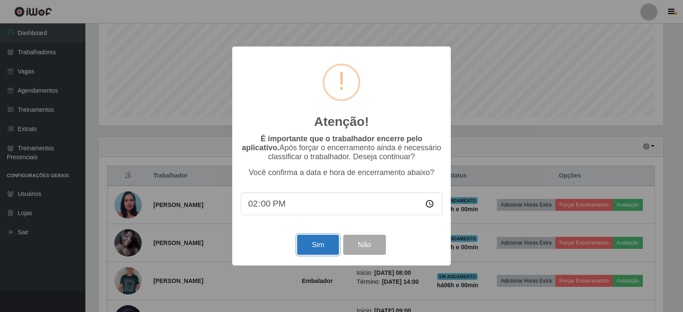
click at [329, 244] on button "Sim" at bounding box center [317, 245] width 41 height 20
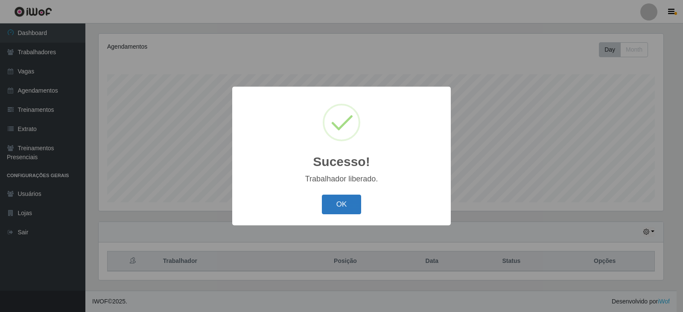
click at [347, 204] on button "OK" at bounding box center [342, 205] width 40 height 20
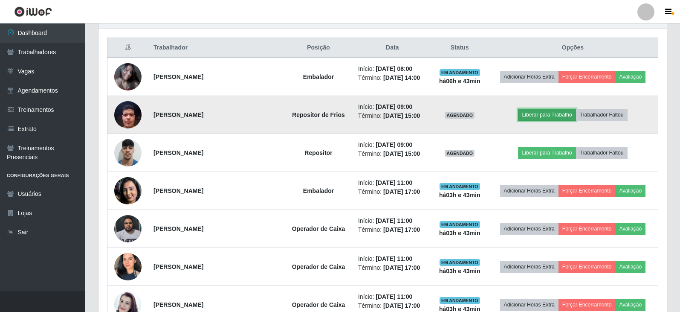
click at [396, 115] on button "Liberar para Trabalho" at bounding box center [547, 115] width 58 height 12
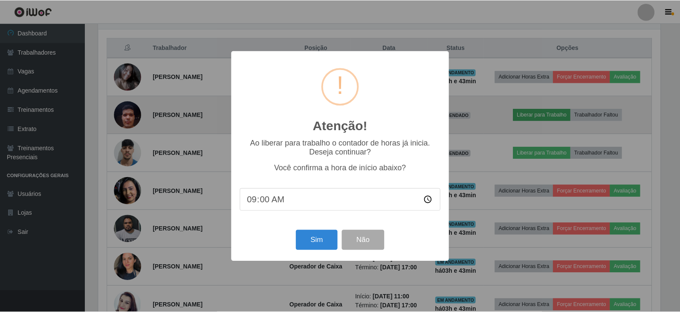
scroll to position [177, 564]
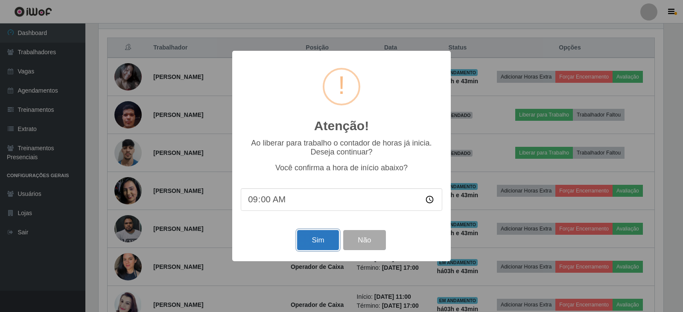
click at [315, 246] on button "Sim" at bounding box center [317, 240] width 41 height 20
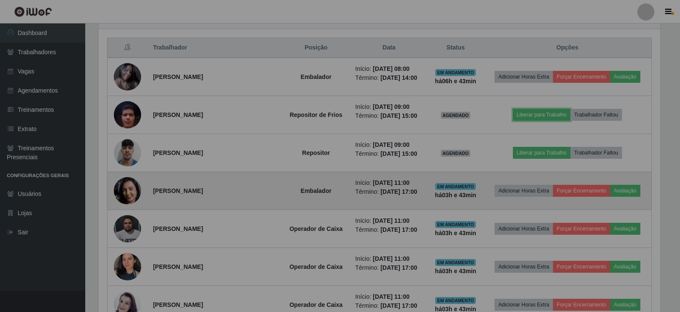
scroll to position [177, 569]
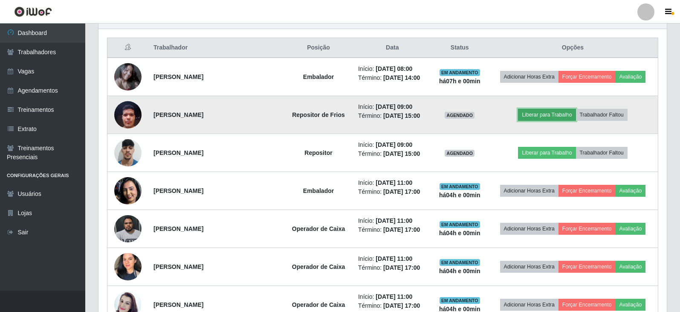
click at [396, 115] on button "Liberar para Trabalho" at bounding box center [547, 115] width 58 height 12
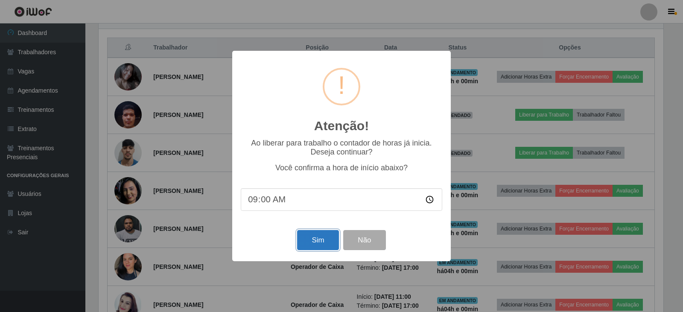
click at [314, 240] on button "Sim" at bounding box center [317, 240] width 41 height 20
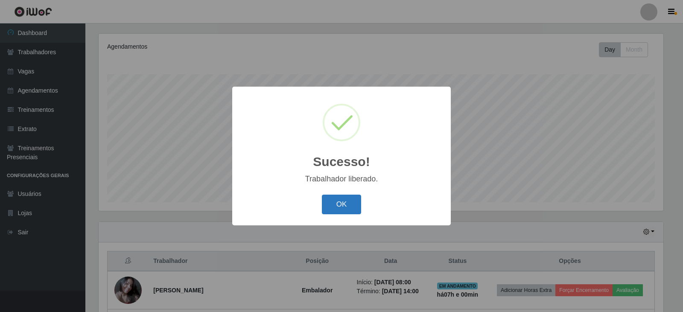
click at [344, 205] on button "OK" at bounding box center [342, 205] width 40 height 20
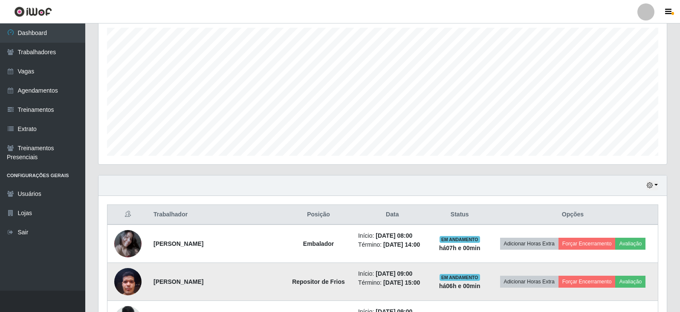
scroll to position [231, 0]
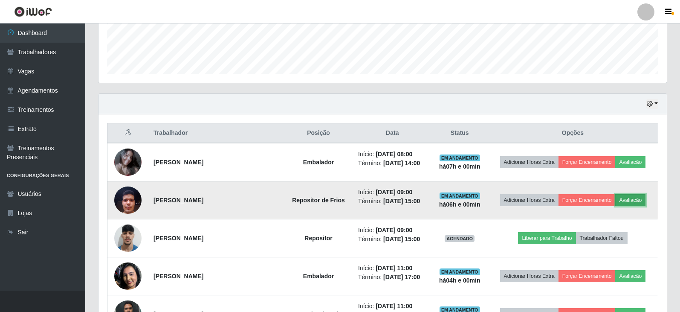
click at [396, 200] on button "Avaliação" at bounding box center [631, 200] width 30 height 12
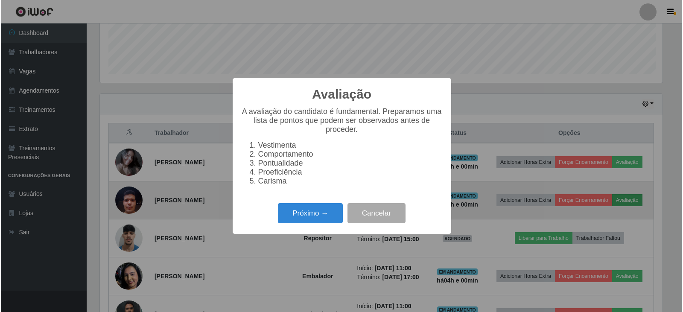
scroll to position [177, 564]
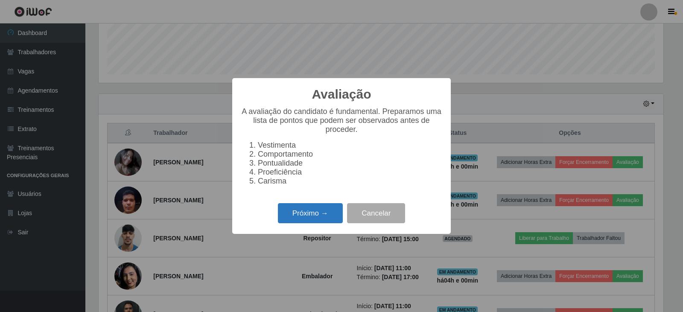
click at [315, 218] on button "Próximo →" at bounding box center [310, 213] width 65 height 20
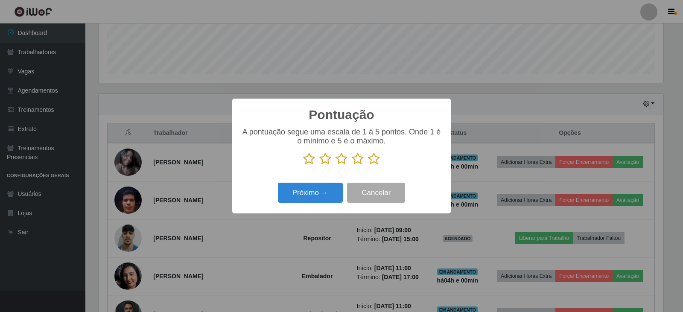
click at [372, 161] on icon at bounding box center [374, 158] width 12 height 13
click at [368, 165] on input "radio" at bounding box center [368, 165] width 0 height 0
click at [328, 190] on button "Próximo →" at bounding box center [310, 193] width 65 height 20
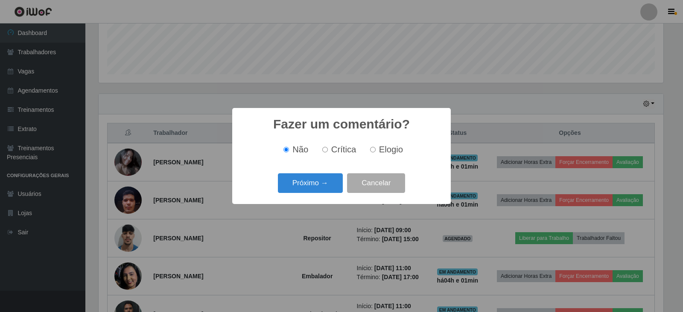
click at [375, 149] on input "Elogio" at bounding box center [373, 150] width 6 height 6
radio input "true"
click at [318, 184] on button "Próximo →" at bounding box center [310, 183] width 65 height 20
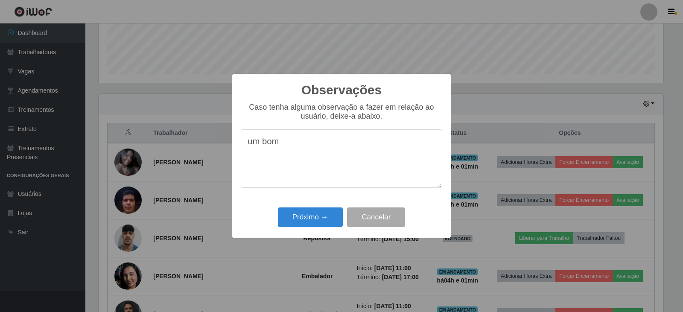
click at [253, 145] on textarea "um bom" at bounding box center [341, 158] width 201 height 58
click at [326, 148] on textarea "exerceu um bom" at bounding box center [341, 158] width 201 height 58
type textarea "exerceu um bom trabalho"
click at [290, 217] on button "Próximo →" at bounding box center [310, 217] width 65 height 20
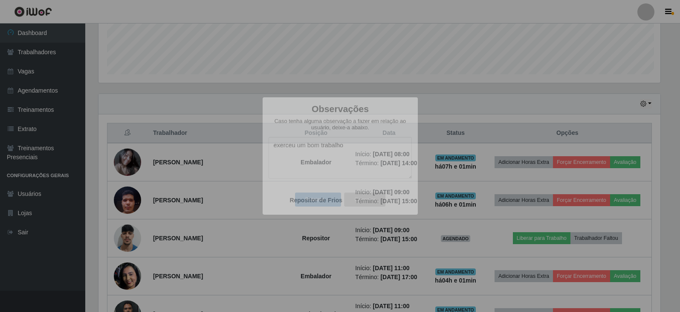
scroll to position [177, 569]
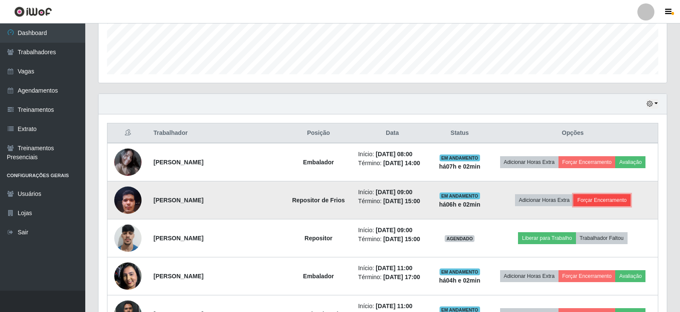
click at [396, 203] on button "Forçar Encerramento" at bounding box center [602, 200] width 57 height 12
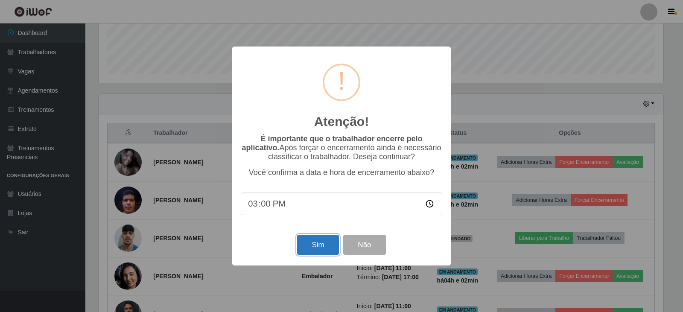
click at [317, 251] on button "Sim" at bounding box center [317, 245] width 41 height 20
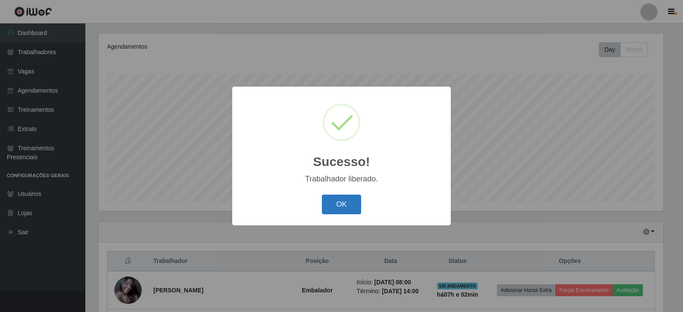
click at [340, 212] on button "OK" at bounding box center [342, 205] width 40 height 20
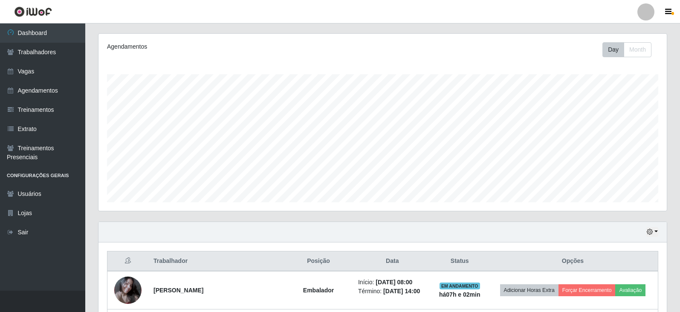
scroll to position [231, 0]
